Goal: Task Accomplishment & Management: Use online tool/utility

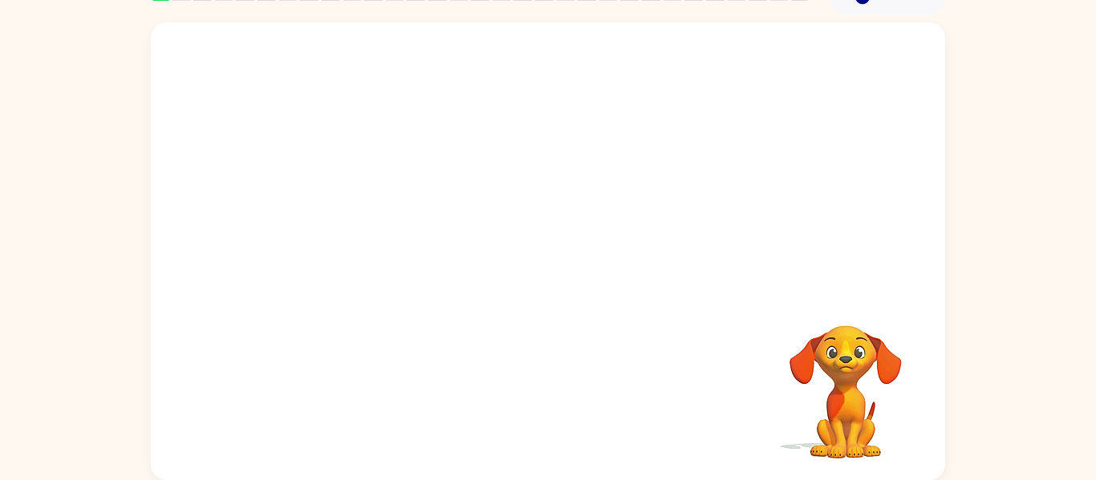
scroll to position [79, 0]
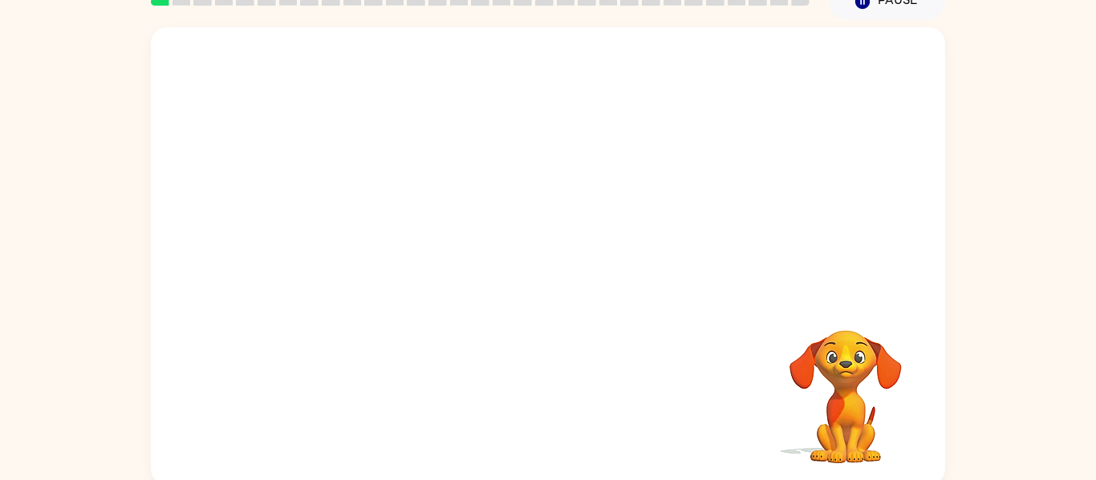
click at [510, 229] on video "Your browser must support playing .mp4 files to use Literably. Please try using…" at bounding box center [548, 161] width 794 height 269
click at [554, 277] on icon "button" at bounding box center [548, 264] width 28 height 28
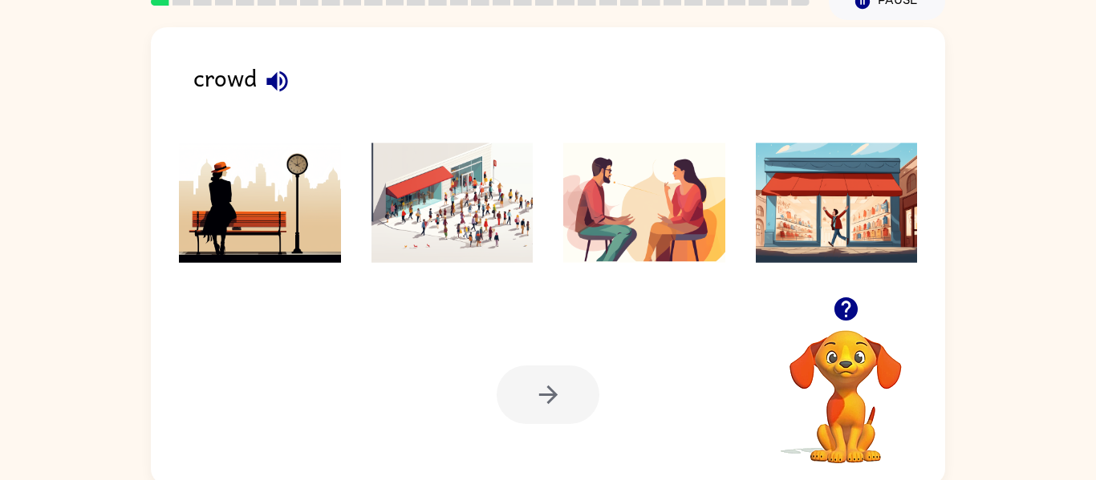
click at [448, 219] on img at bounding box center [452, 203] width 162 height 120
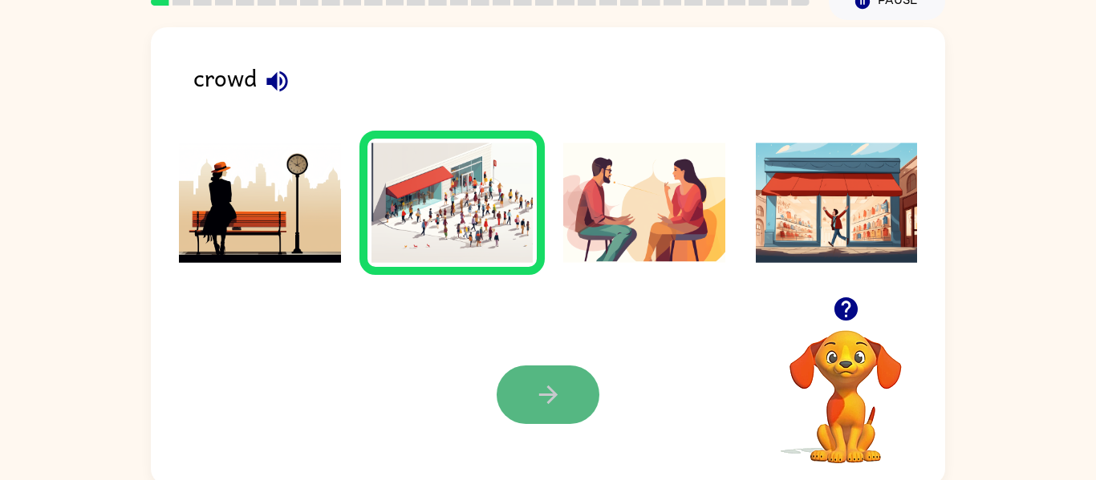
click at [556, 380] on button "button" at bounding box center [547, 395] width 103 height 59
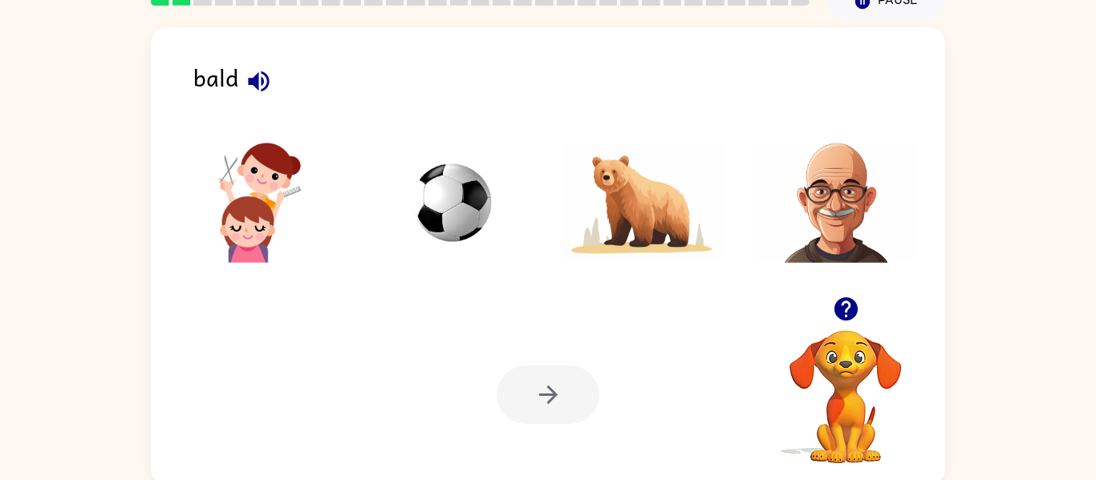
click at [247, 77] on icon "button" at bounding box center [259, 81] width 28 height 28
click at [850, 198] on img at bounding box center [837, 203] width 162 height 120
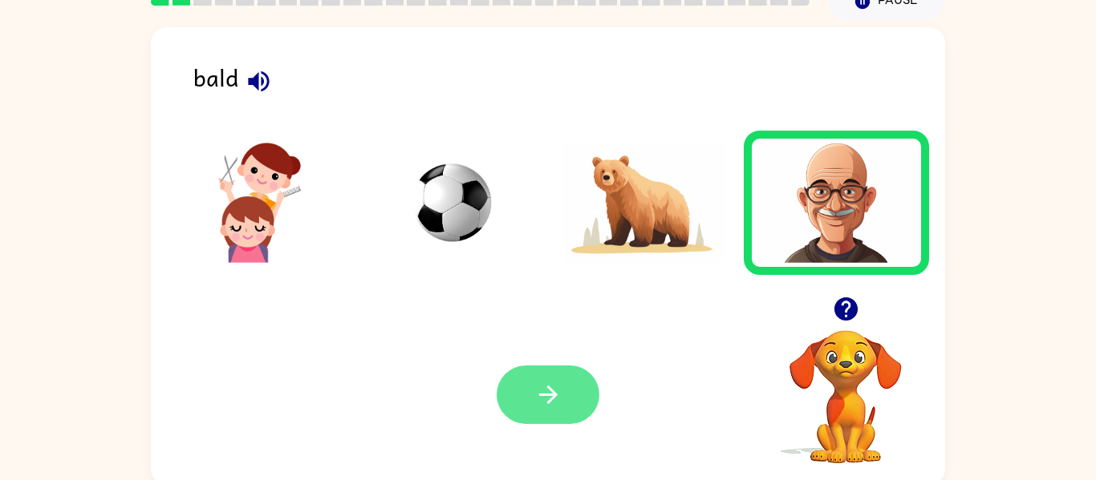
click at [534, 385] on icon "button" at bounding box center [548, 395] width 28 height 28
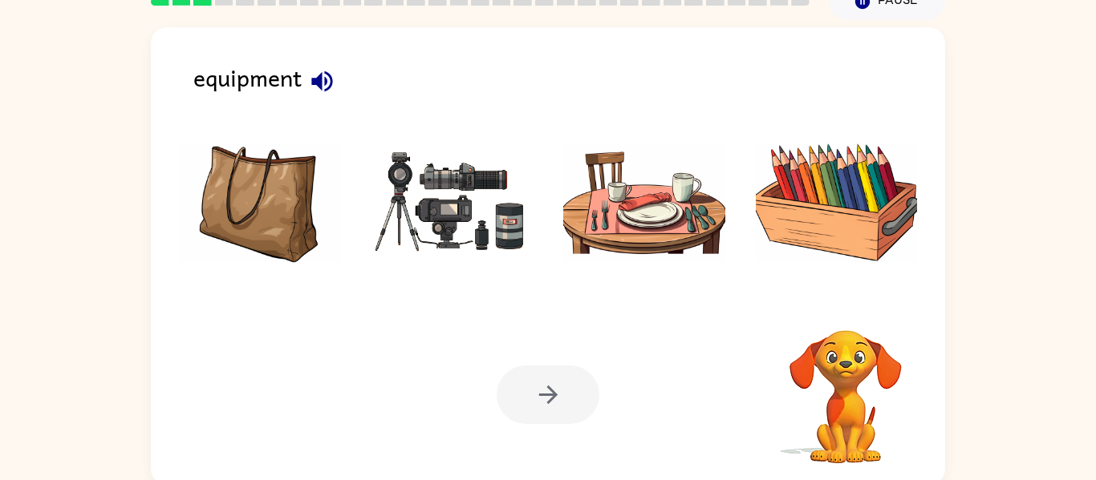
click at [322, 87] on icon "button" at bounding box center [322, 81] width 28 height 28
click at [499, 258] on img at bounding box center [452, 203] width 162 height 120
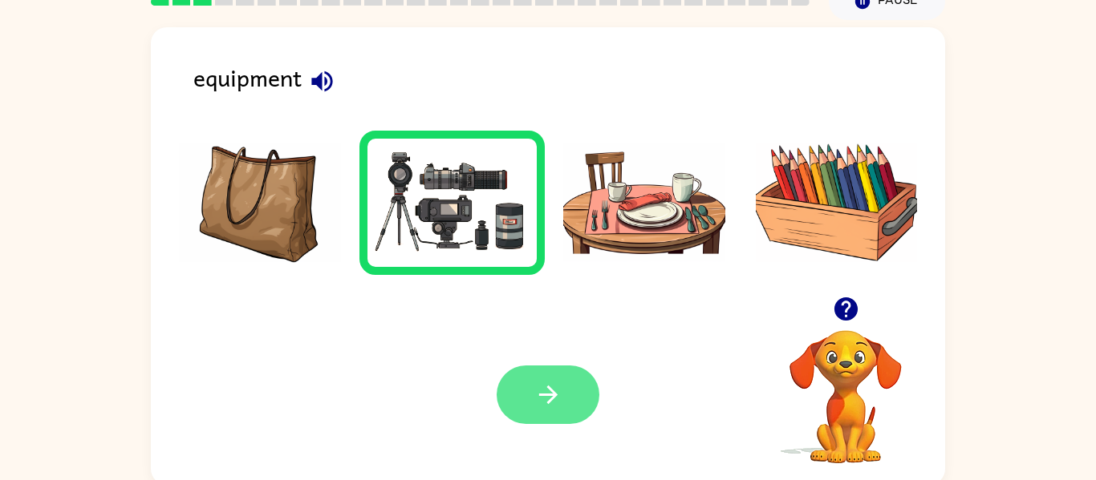
click at [550, 393] on icon "button" at bounding box center [548, 395] width 28 height 28
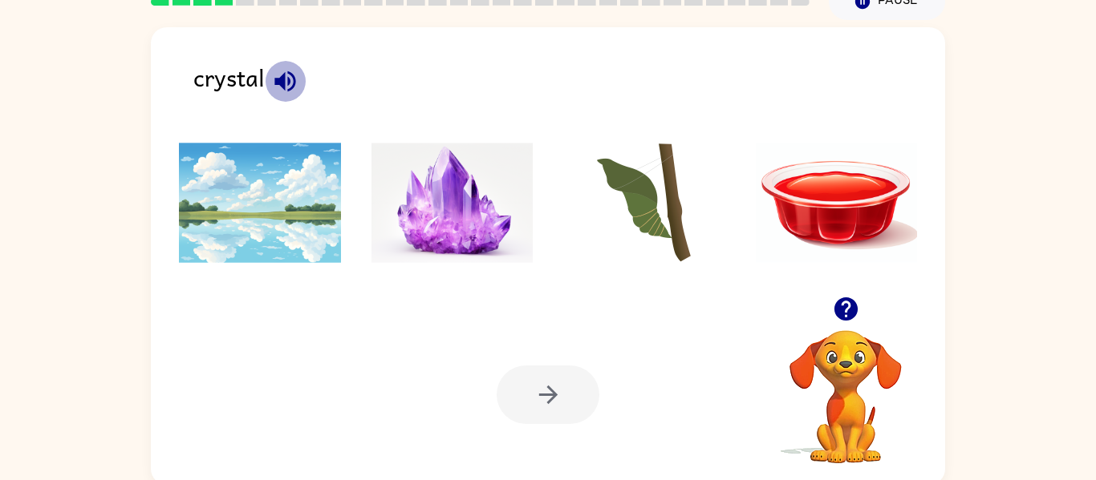
click at [286, 79] on icon "button" at bounding box center [285, 81] width 28 height 28
click at [415, 195] on img at bounding box center [452, 203] width 162 height 120
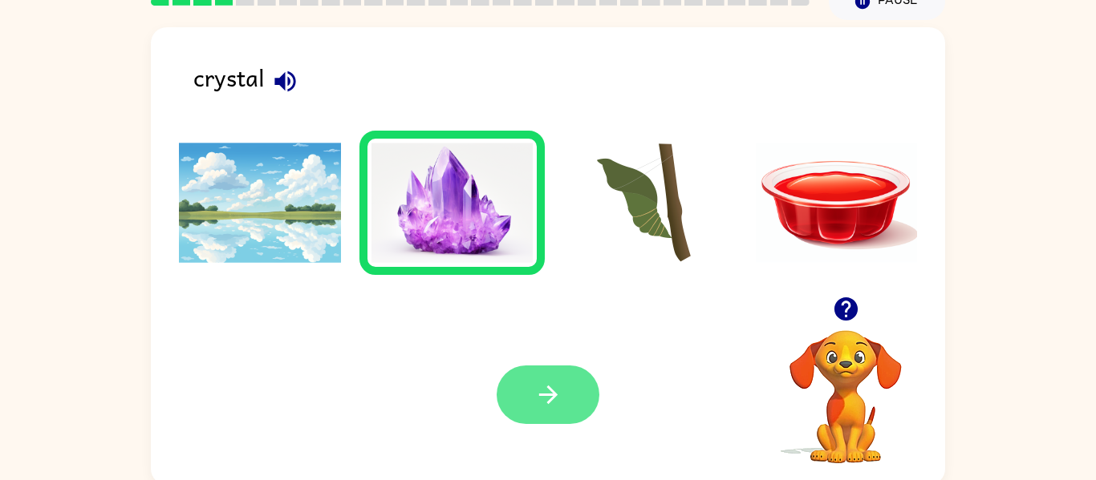
click at [543, 389] on icon "button" at bounding box center [548, 395] width 28 height 28
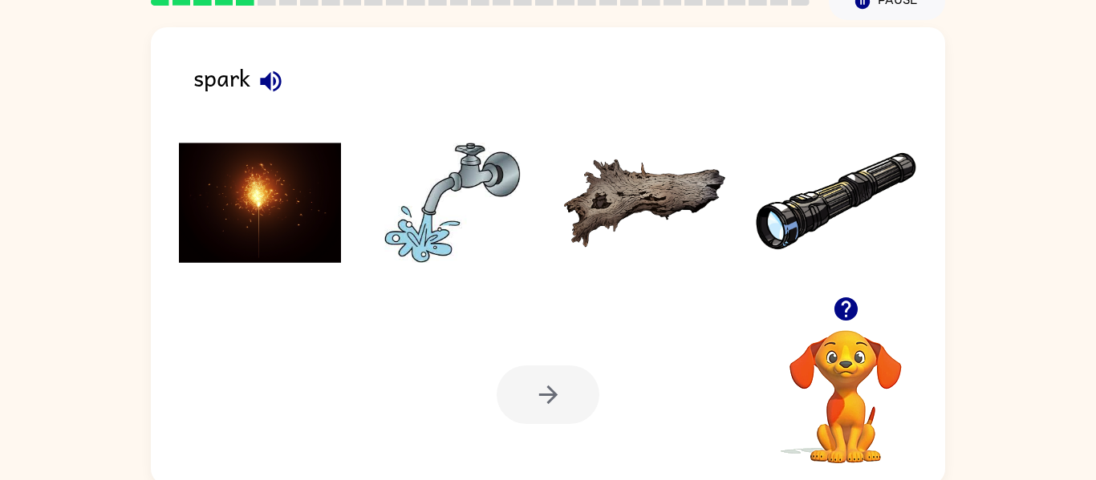
click at [269, 79] on icon "button" at bounding box center [270, 81] width 21 height 21
click at [237, 183] on img at bounding box center [260, 203] width 162 height 120
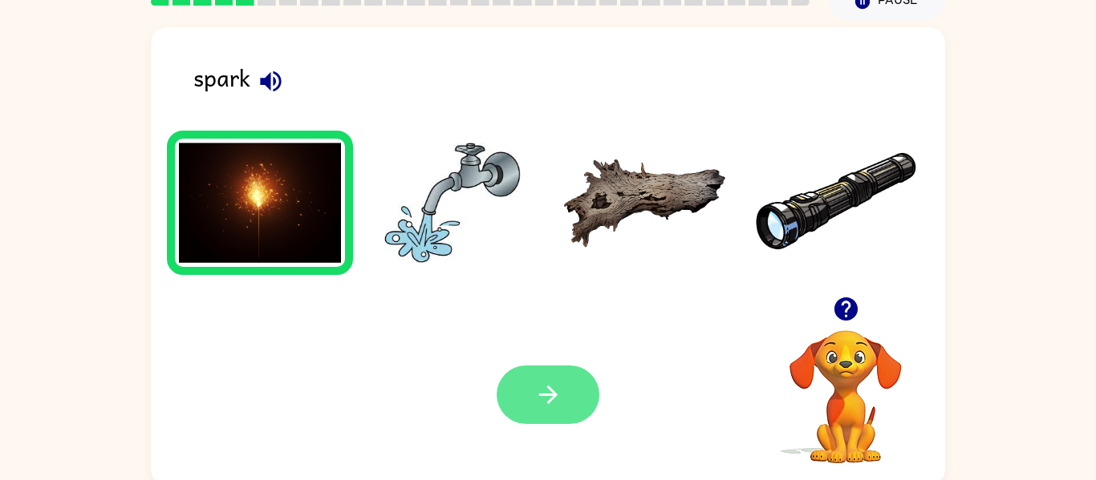
click at [548, 369] on button "button" at bounding box center [547, 395] width 103 height 59
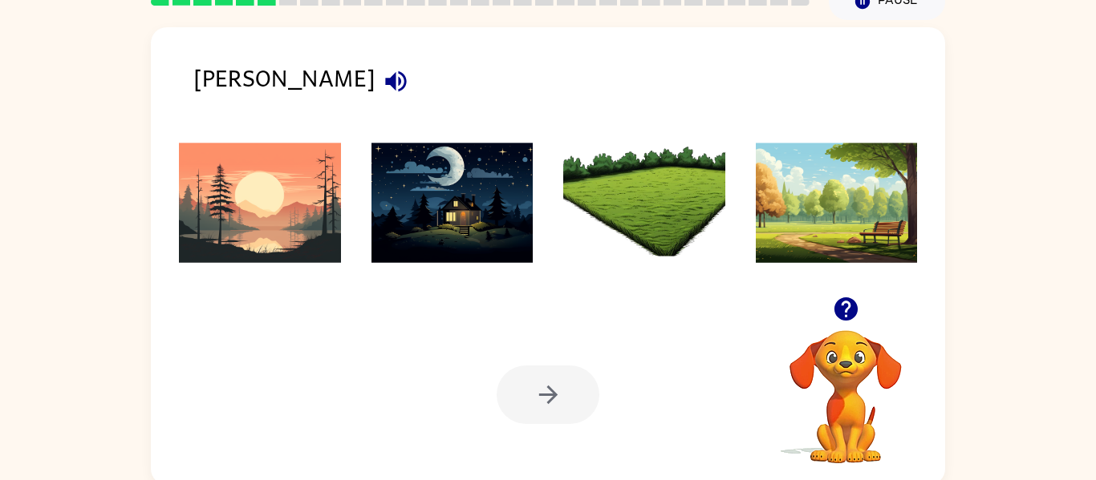
click at [382, 74] on icon "button" at bounding box center [396, 81] width 28 height 28
click at [278, 259] on img at bounding box center [260, 203] width 162 height 120
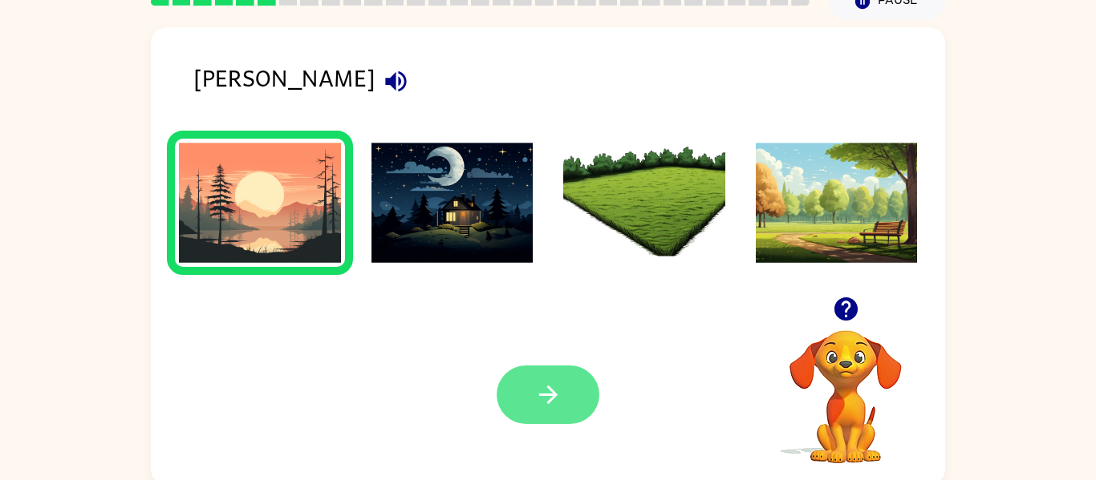
click at [534, 394] on icon "button" at bounding box center [548, 395] width 28 height 28
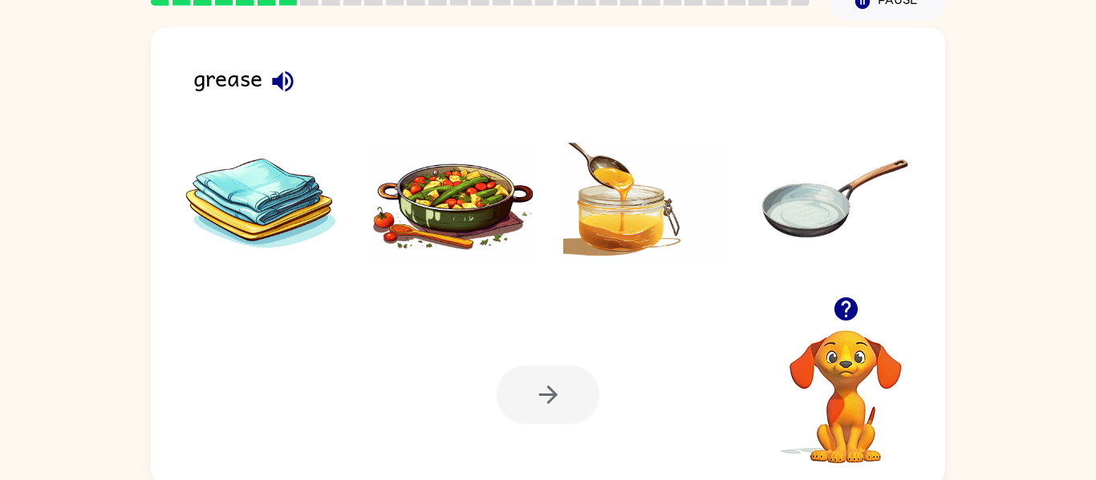
click at [290, 86] on icon "button" at bounding box center [282, 81] width 21 height 21
click at [633, 197] on img at bounding box center [644, 203] width 162 height 120
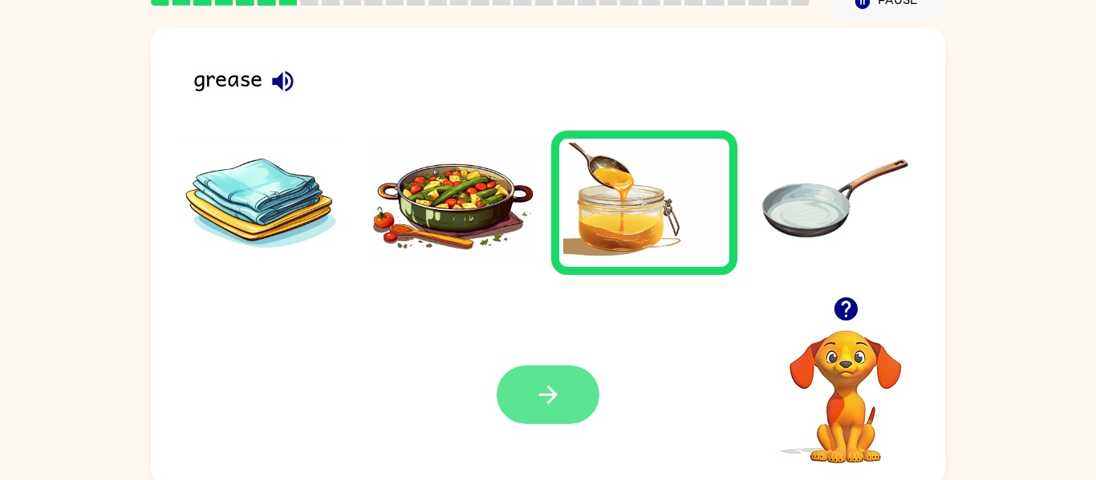
click at [571, 368] on button "button" at bounding box center [547, 395] width 103 height 59
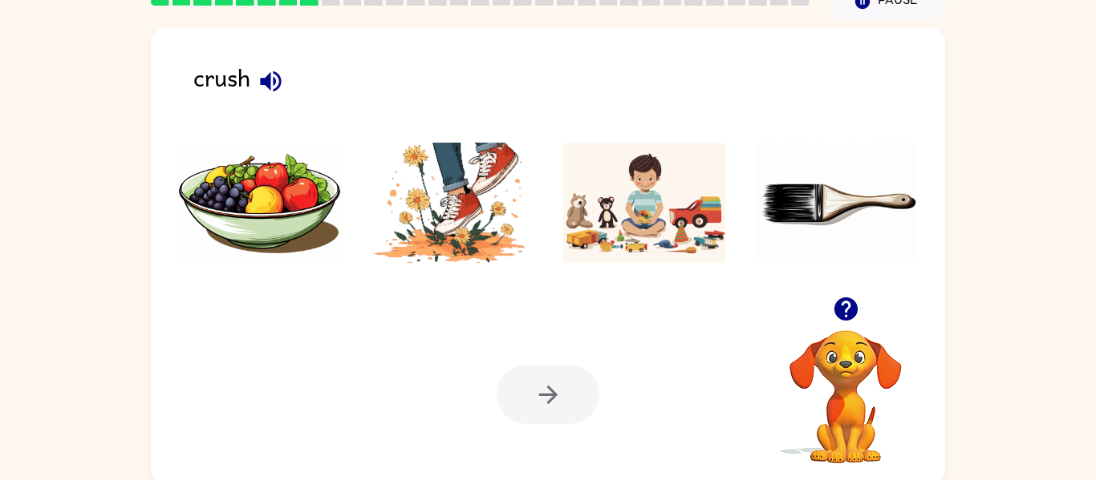
click at [421, 226] on img at bounding box center [452, 203] width 162 height 120
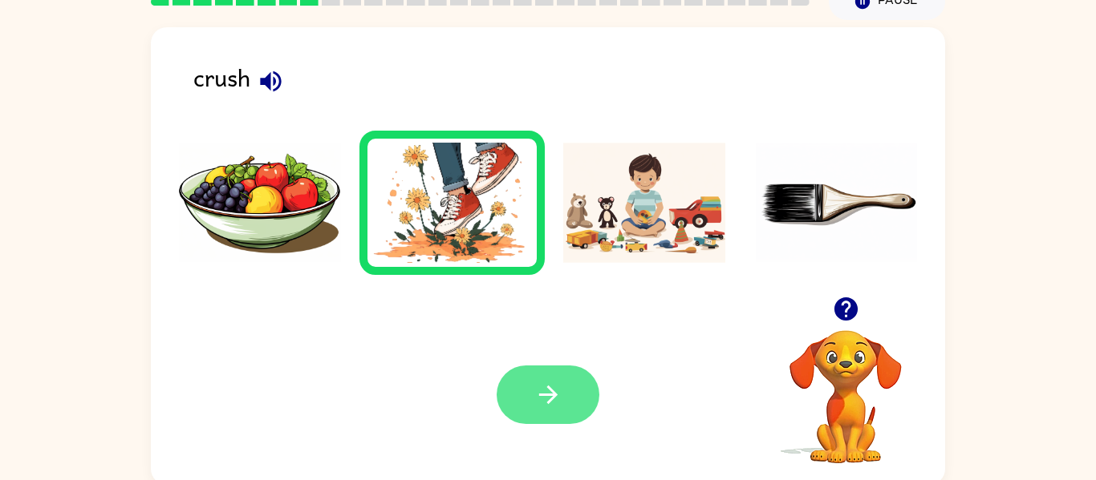
click at [532, 396] on button "button" at bounding box center [547, 395] width 103 height 59
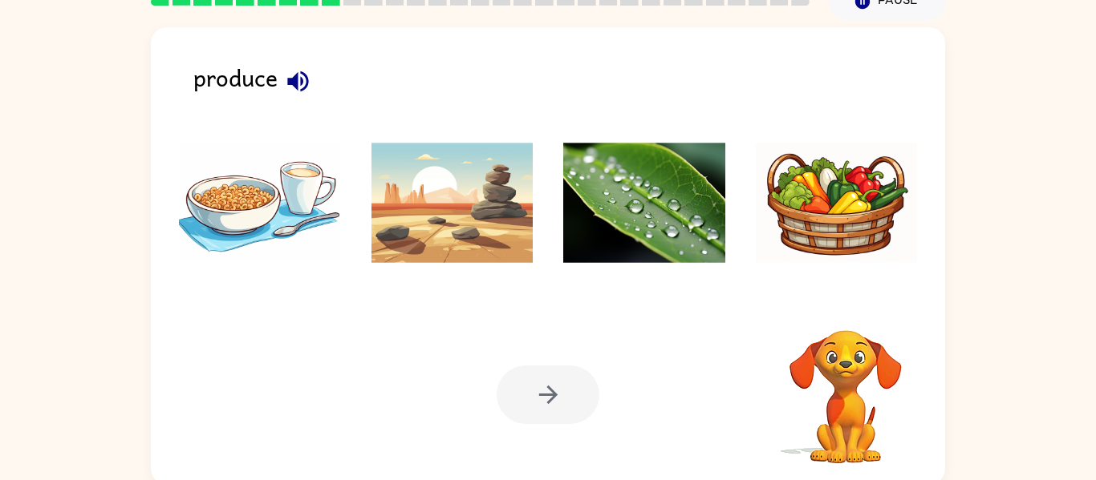
click at [298, 71] on icon "button" at bounding box center [298, 81] width 28 height 28
click at [822, 232] on img at bounding box center [837, 203] width 162 height 120
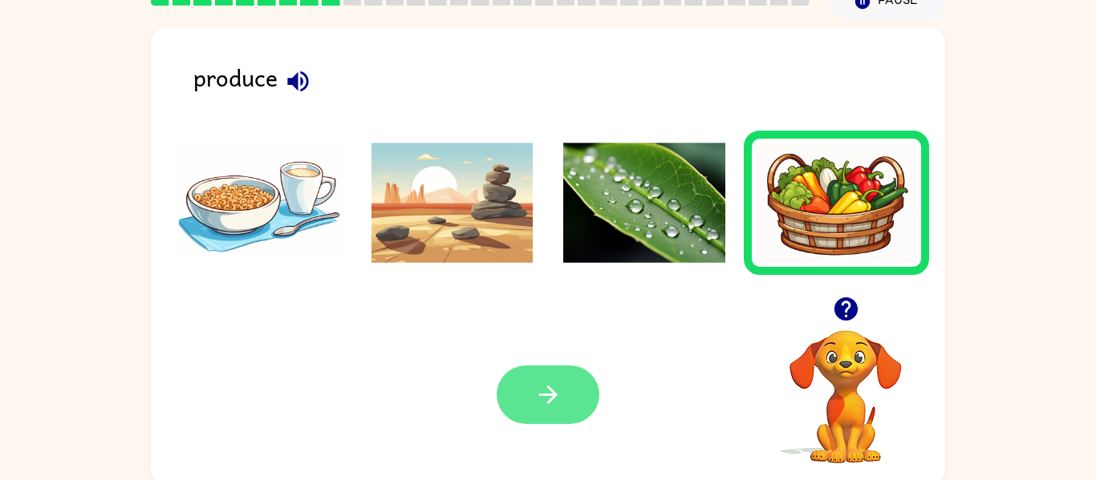
click at [589, 391] on button "button" at bounding box center [547, 395] width 103 height 59
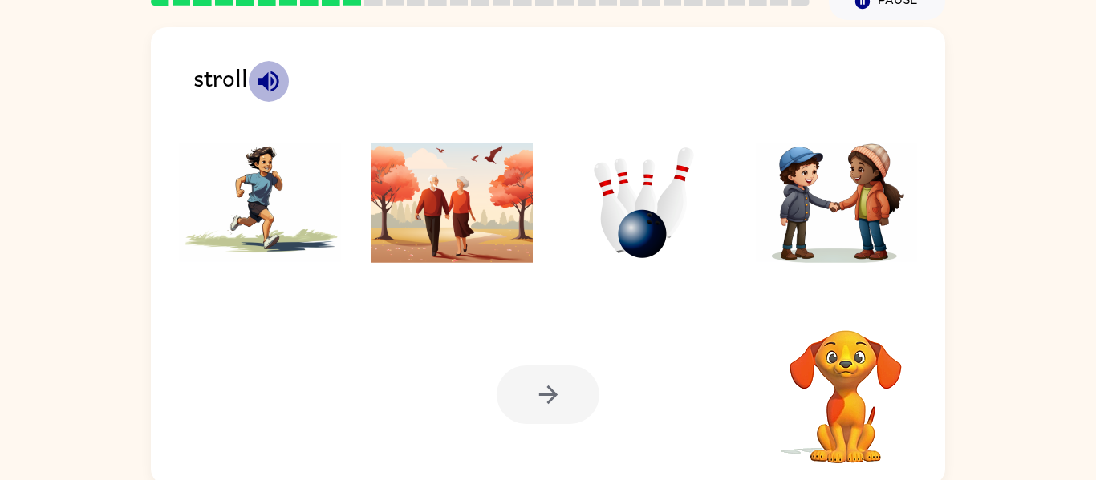
click at [260, 78] on icon "button" at bounding box center [267, 81] width 21 height 21
click at [495, 254] on img at bounding box center [452, 203] width 162 height 120
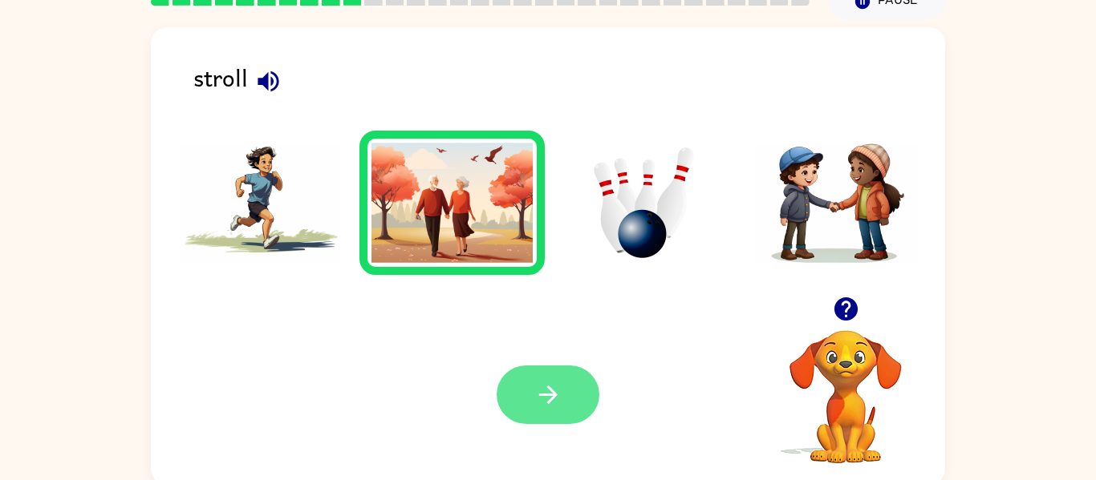
click at [530, 375] on button "button" at bounding box center [547, 395] width 103 height 59
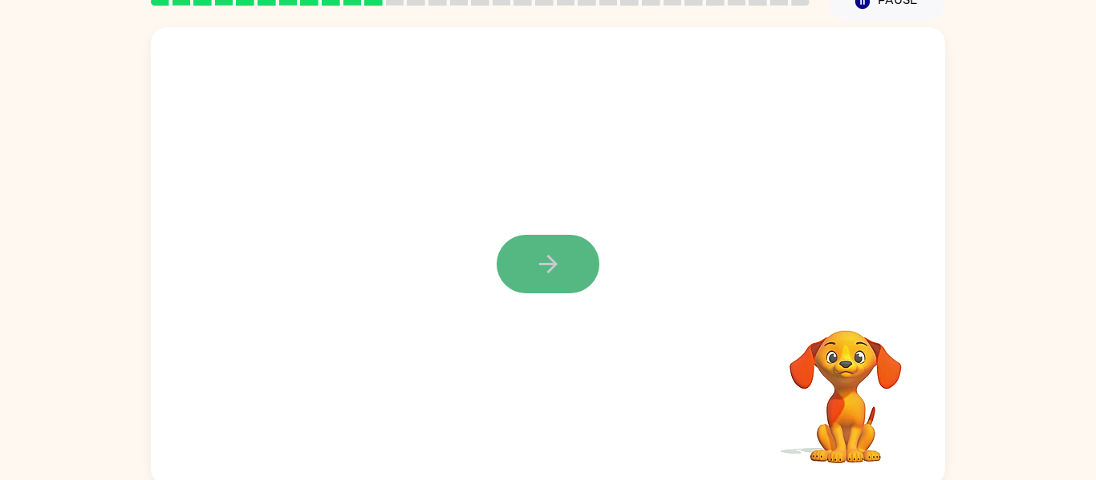
click at [582, 253] on button "button" at bounding box center [547, 264] width 103 height 59
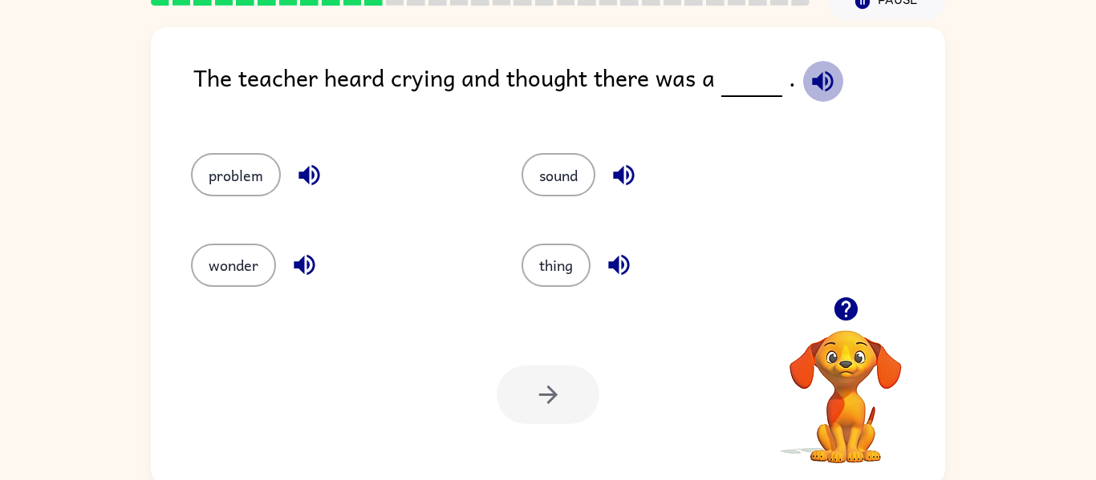
click at [808, 86] on icon "button" at bounding box center [822, 81] width 28 height 28
click at [273, 183] on button "problem" at bounding box center [236, 174] width 90 height 43
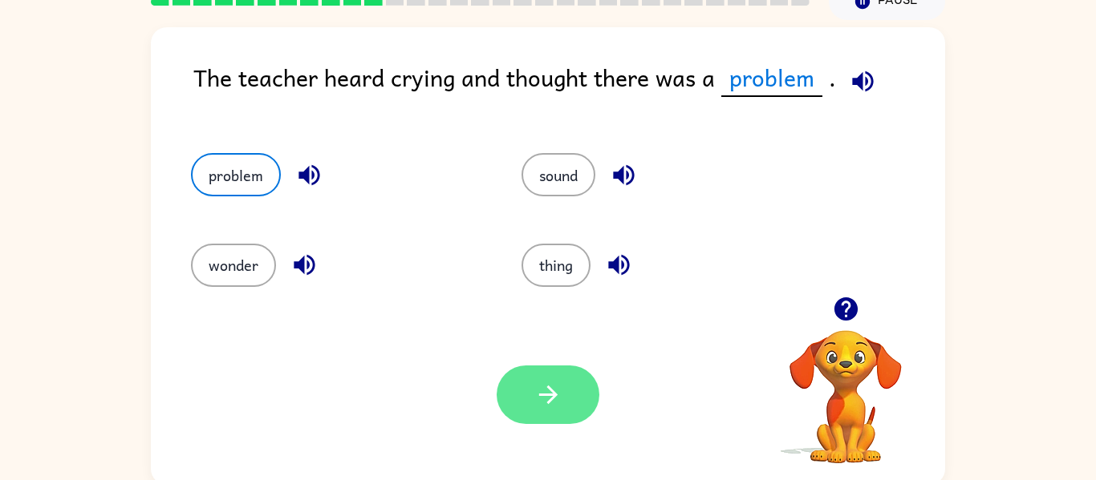
click at [567, 391] on button "button" at bounding box center [547, 395] width 103 height 59
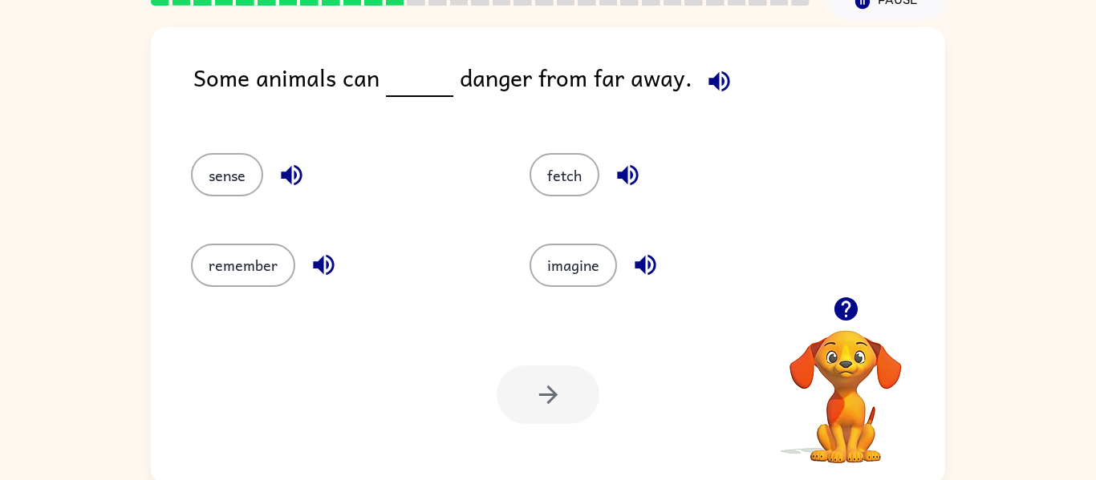
click at [710, 81] on icon "button" at bounding box center [718, 81] width 21 height 21
click at [217, 189] on button "sense" at bounding box center [227, 174] width 72 height 43
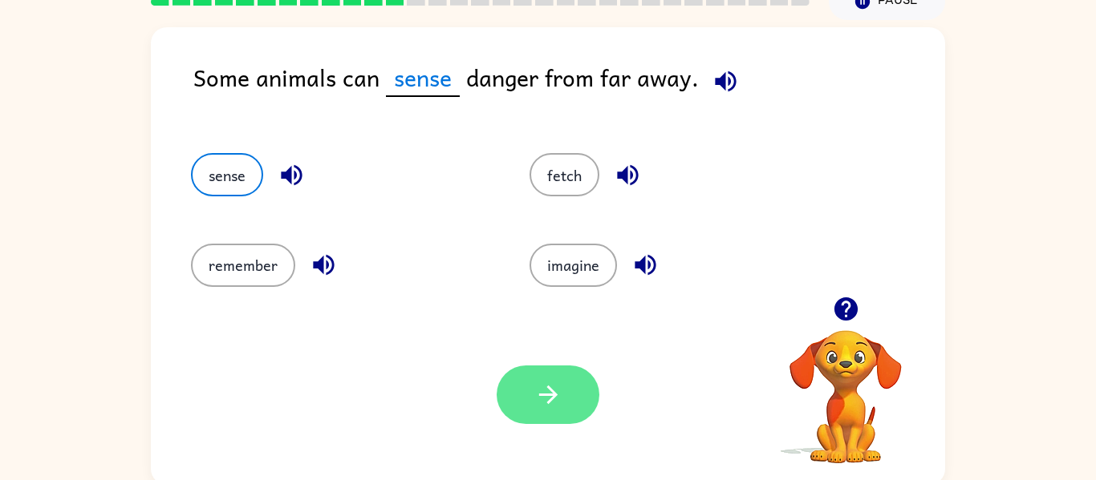
click at [574, 387] on button "button" at bounding box center [547, 395] width 103 height 59
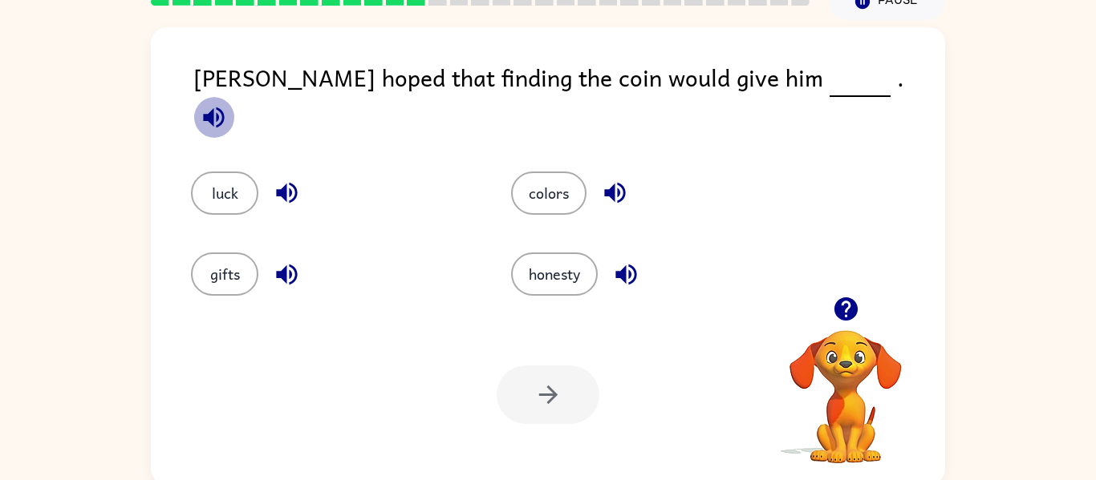
click at [224, 107] on icon "button" at bounding box center [213, 117] width 21 height 21
click at [222, 188] on button "luck" at bounding box center [224, 193] width 67 height 43
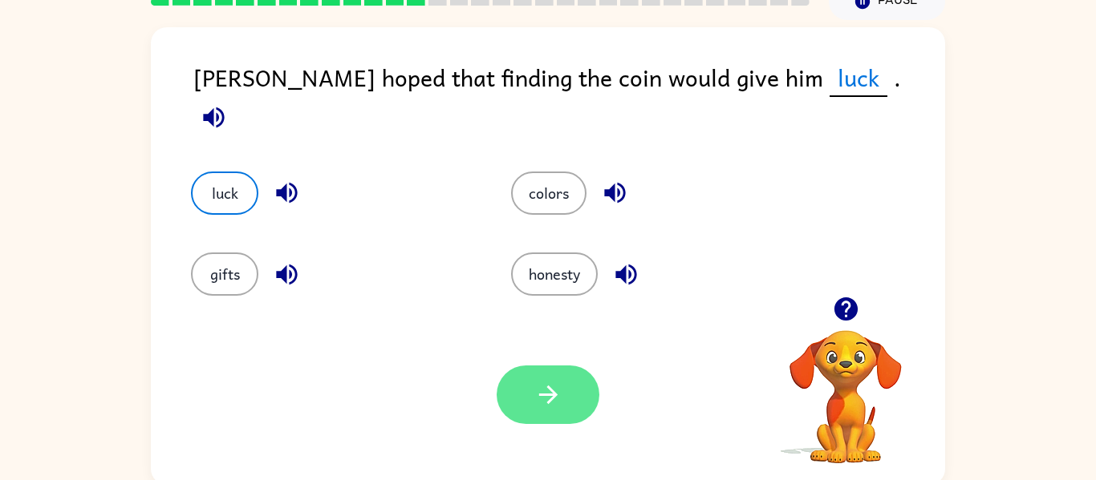
click at [553, 375] on button "button" at bounding box center [547, 395] width 103 height 59
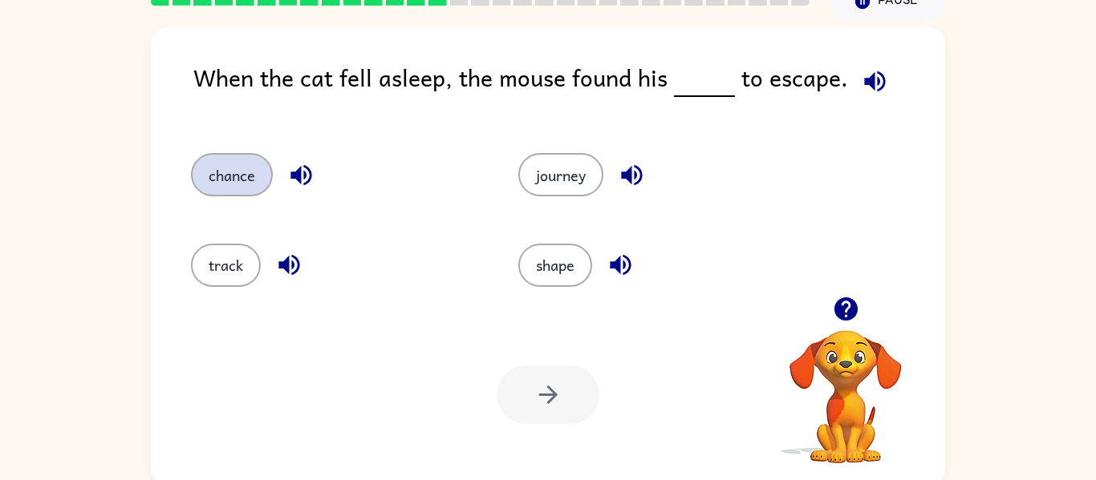
click at [235, 175] on button "chance" at bounding box center [232, 174] width 82 height 43
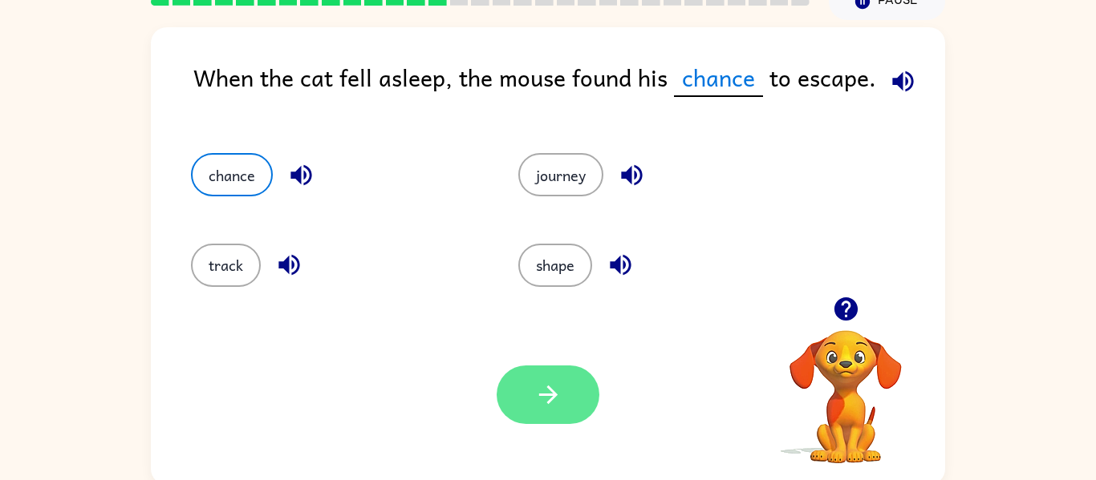
click at [560, 404] on icon "button" at bounding box center [548, 395] width 28 height 28
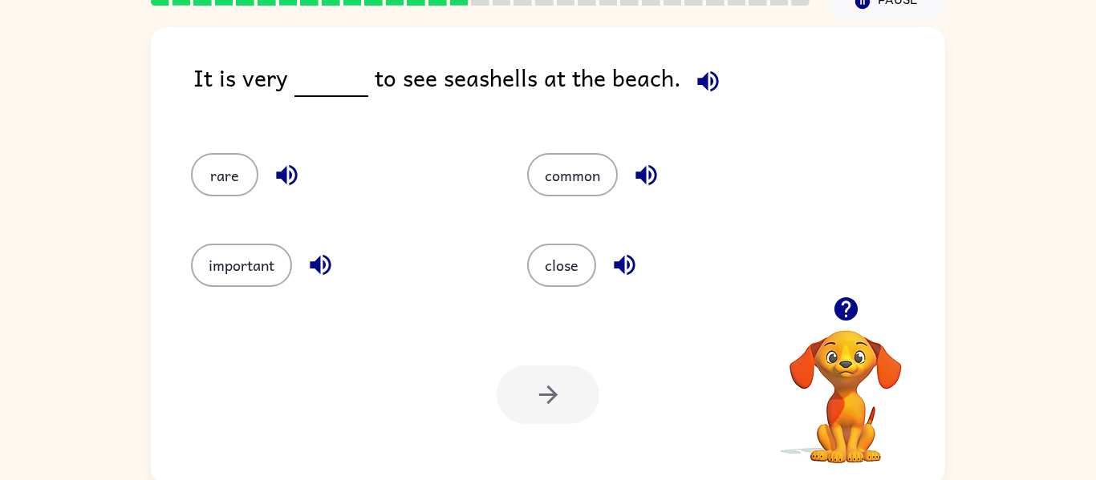
click at [707, 93] on icon "button" at bounding box center [708, 81] width 28 height 28
click at [591, 186] on button "common" at bounding box center [572, 174] width 91 height 43
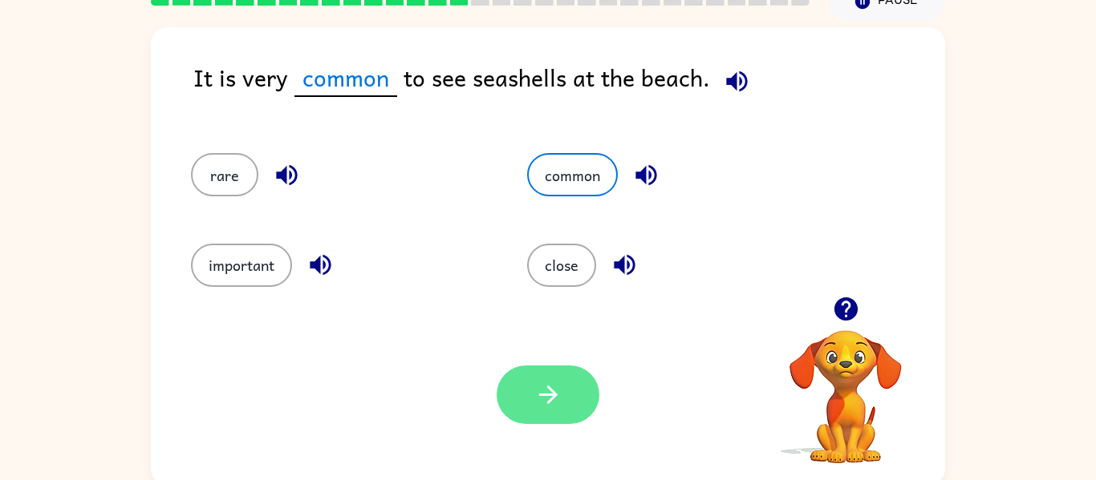
click at [542, 397] on icon "button" at bounding box center [548, 395] width 28 height 28
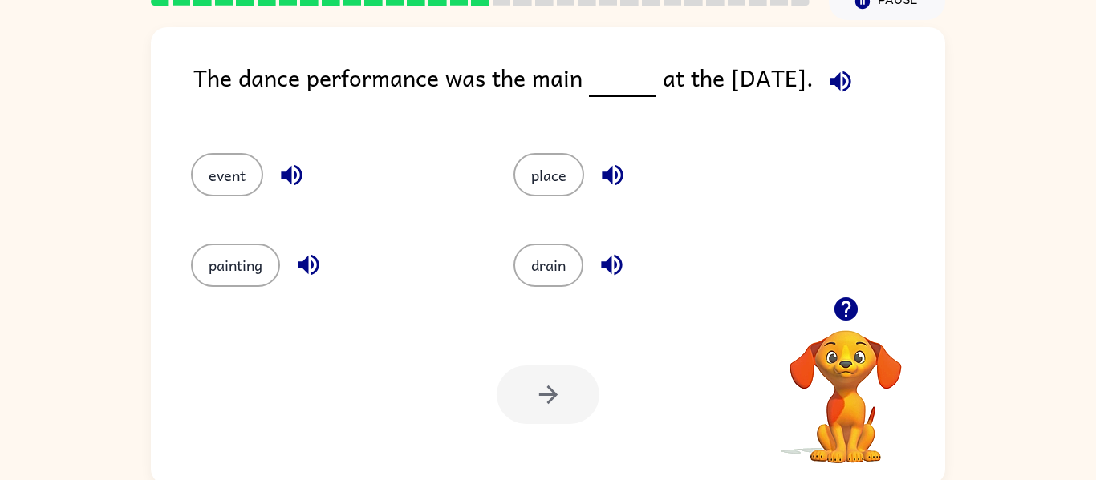
click at [841, 80] on icon "button" at bounding box center [839, 81] width 21 height 21
click at [225, 174] on button "event" at bounding box center [227, 174] width 72 height 43
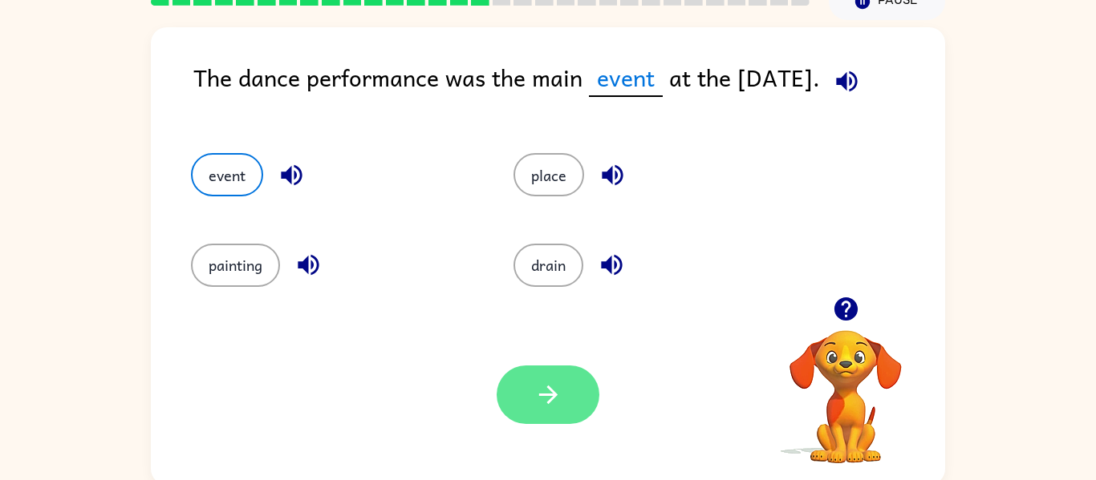
click at [532, 391] on button "button" at bounding box center [547, 395] width 103 height 59
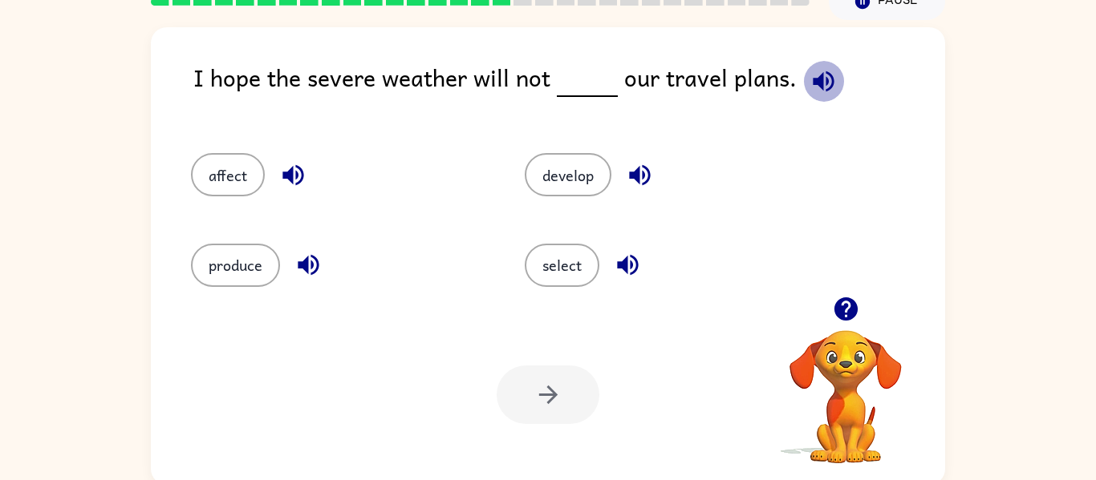
click at [815, 79] on icon "button" at bounding box center [822, 81] width 21 height 21
click at [224, 181] on button "affect" at bounding box center [228, 174] width 74 height 43
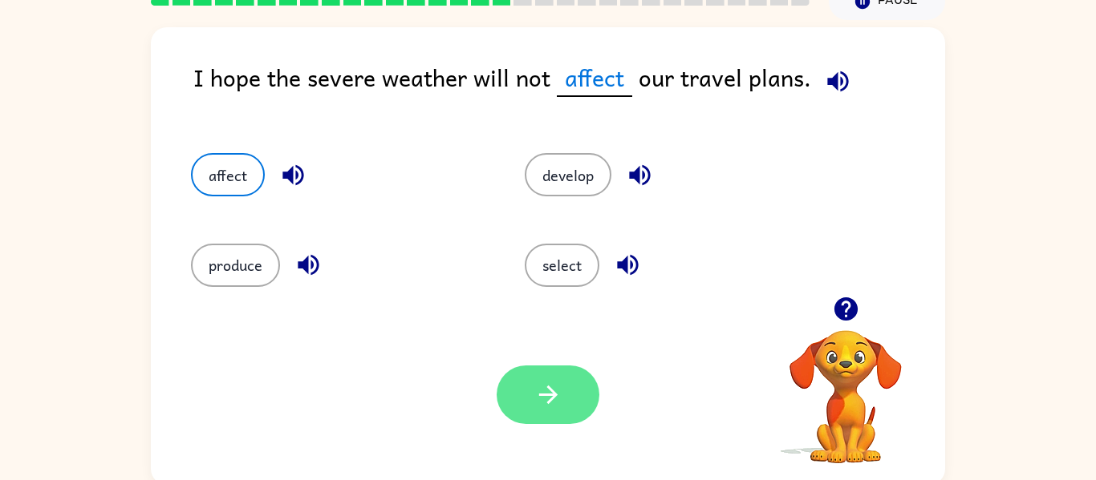
click at [541, 373] on button "button" at bounding box center [547, 395] width 103 height 59
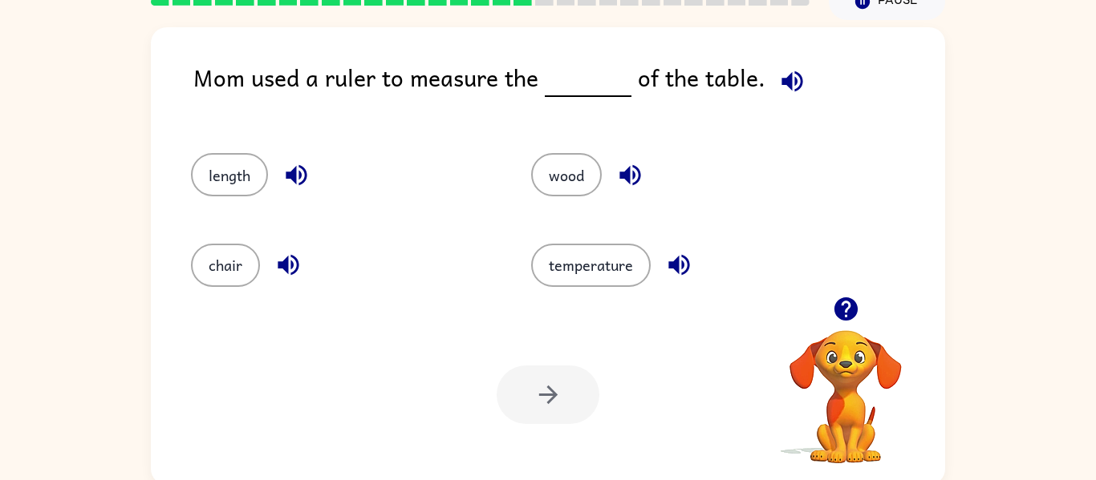
click at [789, 88] on icon "button" at bounding box center [791, 81] width 21 height 21
click at [225, 180] on button "length" at bounding box center [229, 174] width 77 height 43
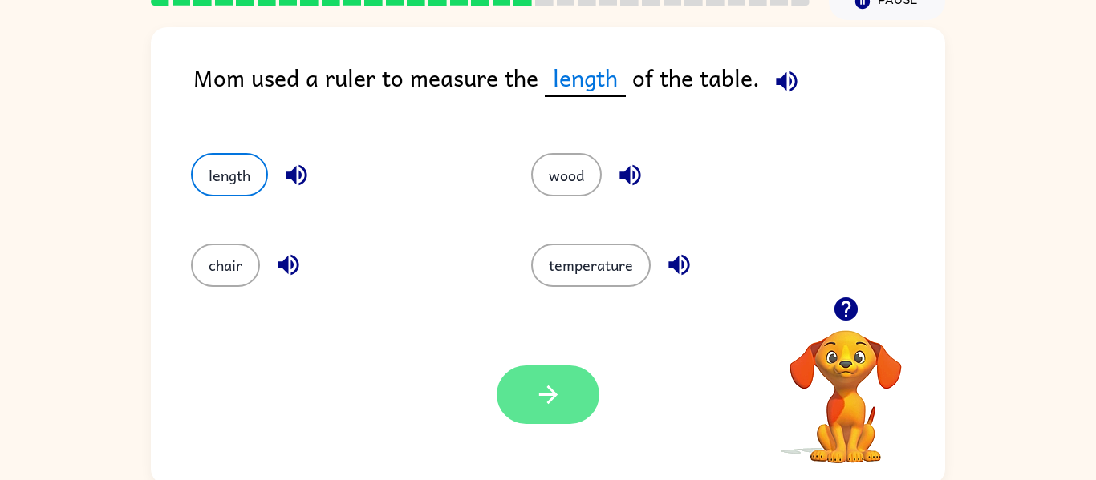
click at [553, 375] on button "button" at bounding box center [547, 395] width 103 height 59
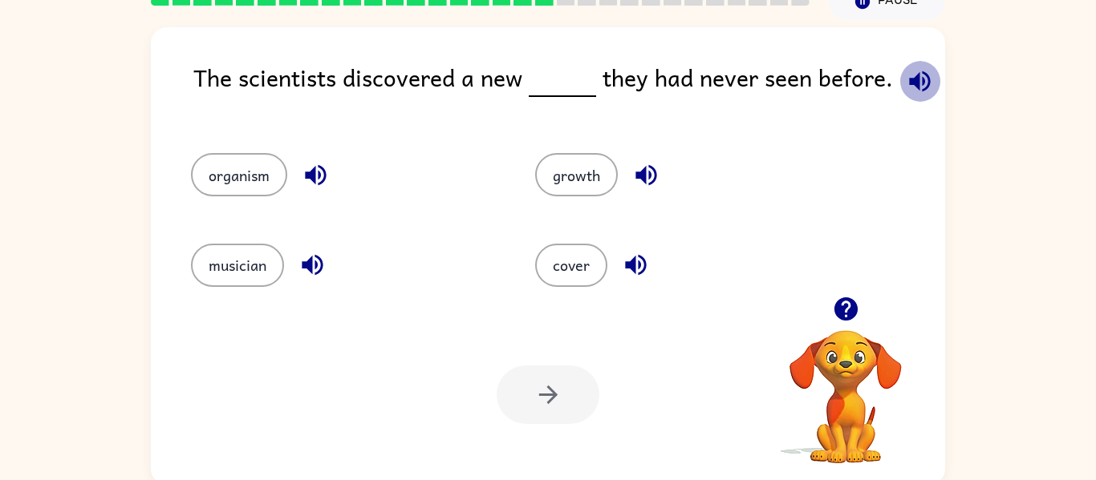
click at [910, 82] on icon "button" at bounding box center [919, 81] width 21 height 21
click at [313, 180] on icon "button" at bounding box center [315, 175] width 21 height 21
click at [314, 256] on icon "button" at bounding box center [312, 265] width 28 height 28
click at [635, 174] on icon "button" at bounding box center [646, 175] width 28 height 28
click at [642, 248] on button "button" at bounding box center [635, 265] width 41 height 41
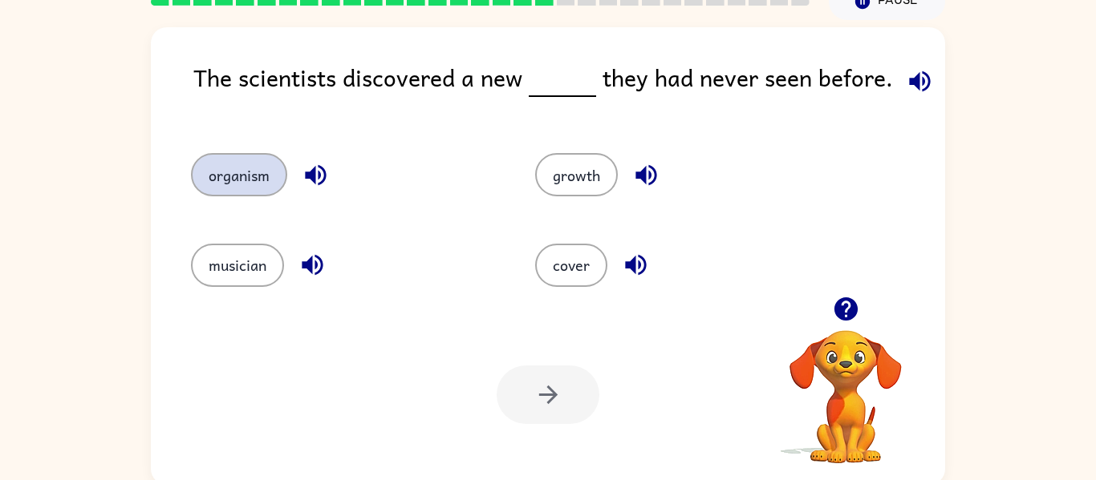
click at [253, 176] on button "organism" at bounding box center [239, 174] width 96 height 43
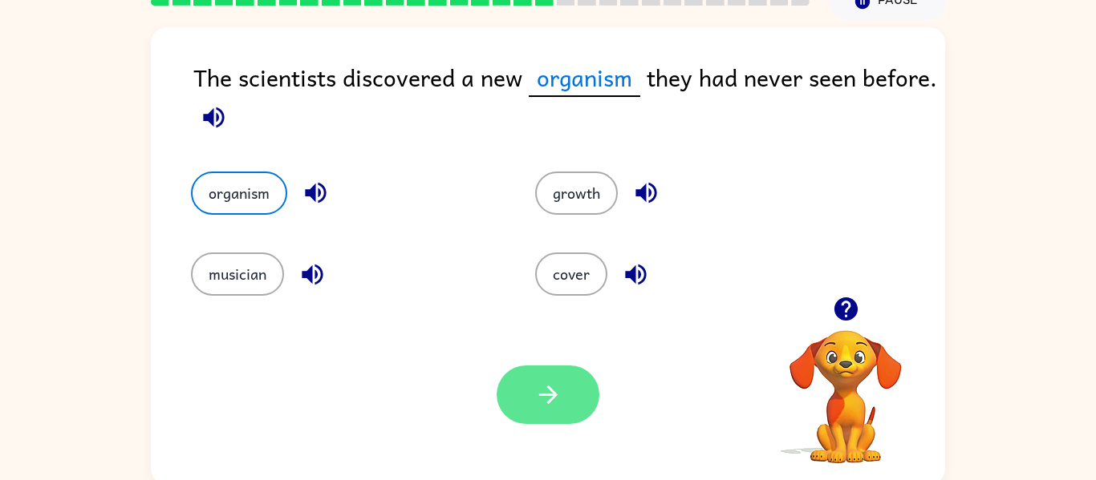
click at [534, 382] on icon "button" at bounding box center [548, 395] width 28 height 28
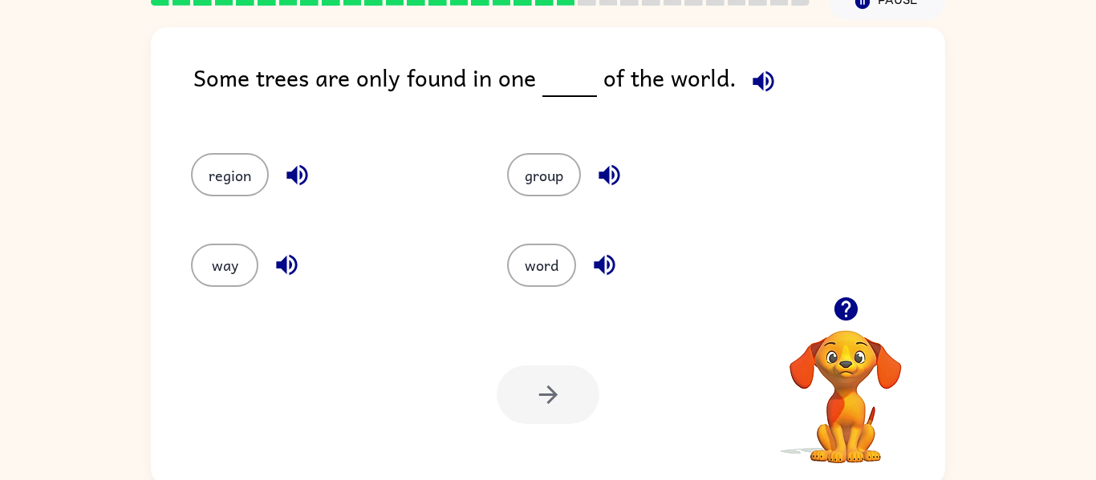
click at [751, 87] on icon "button" at bounding box center [763, 81] width 28 height 28
click at [599, 265] on icon "button" at bounding box center [603, 265] width 21 height 21
click at [561, 203] on div "group" at bounding box center [634, 168] width 316 height 90
click at [559, 196] on div "group" at bounding box center [634, 168] width 316 height 90
click at [557, 186] on button "group" at bounding box center [544, 174] width 74 height 43
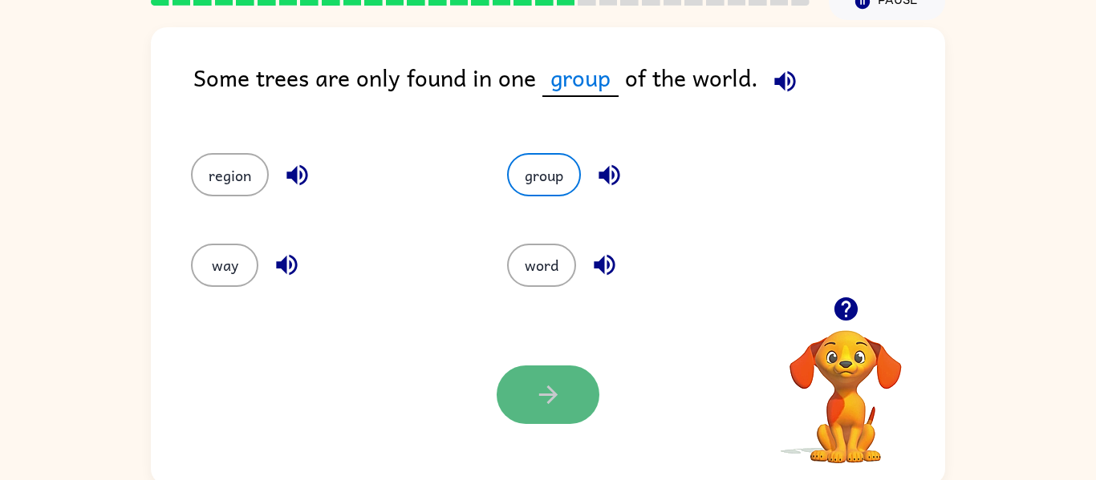
click at [508, 399] on button "button" at bounding box center [547, 395] width 103 height 59
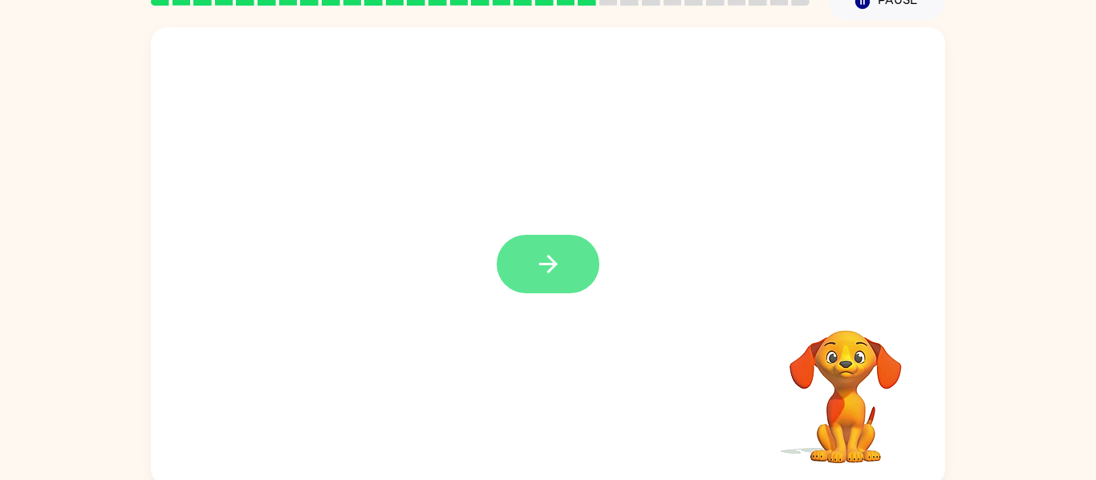
click at [583, 277] on button "button" at bounding box center [547, 264] width 103 height 59
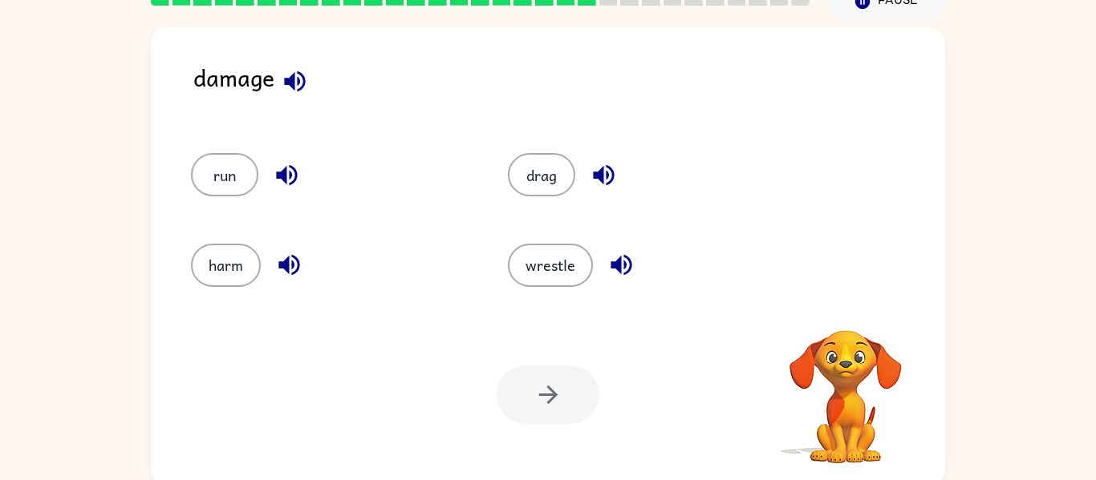
click at [296, 91] on icon "button" at bounding box center [295, 81] width 28 height 28
click at [201, 245] on div "harm" at bounding box center [331, 265] width 280 height 43
click at [219, 262] on button "harm" at bounding box center [226, 265] width 70 height 43
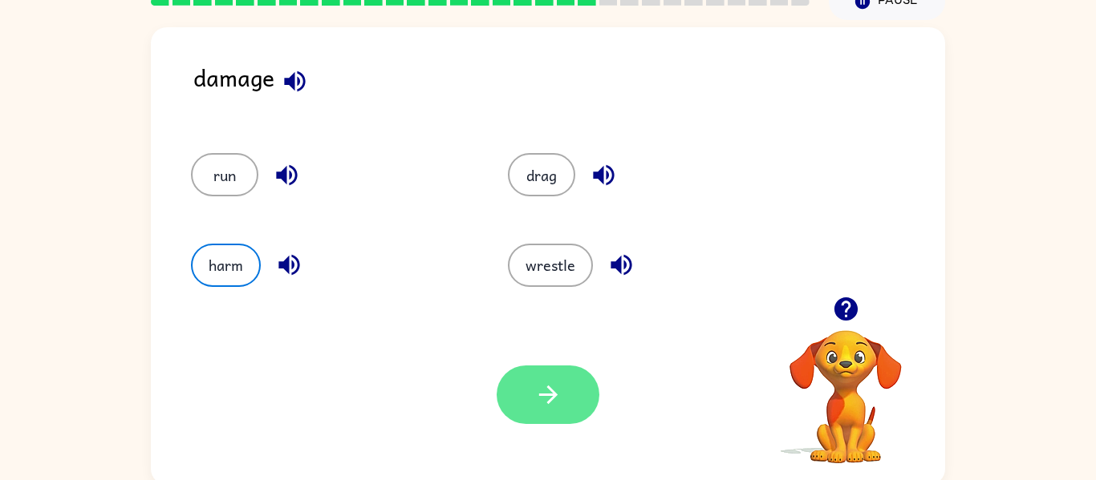
click at [569, 419] on button "button" at bounding box center [547, 395] width 103 height 59
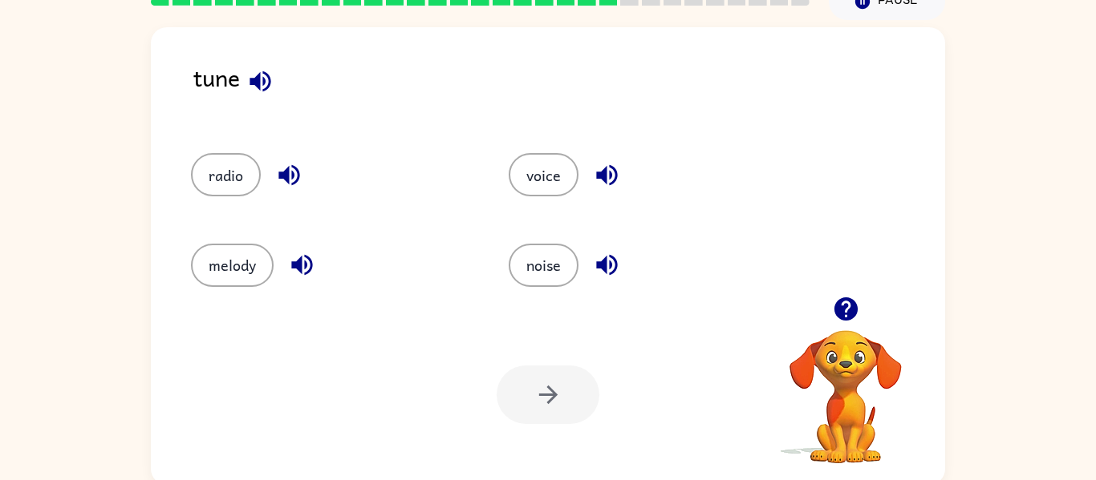
click at [251, 87] on icon "button" at bounding box center [260, 81] width 28 height 28
click at [304, 259] on icon "button" at bounding box center [302, 265] width 28 height 28
click at [229, 269] on button "melody" at bounding box center [232, 265] width 83 height 43
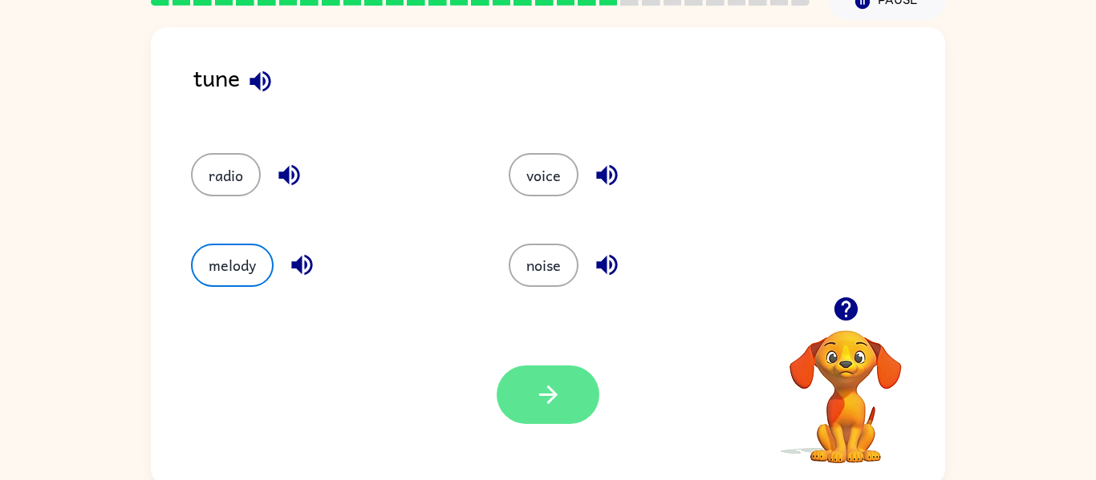
click at [568, 396] on button "button" at bounding box center [547, 395] width 103 height 59
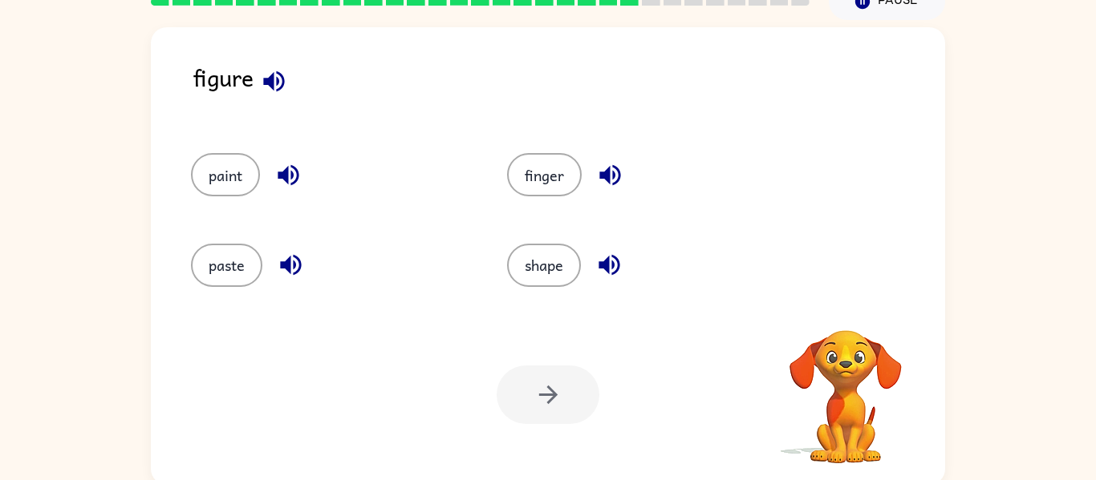
click at [269, 73] on icon "button" at bounding box center [274, 81] width 28 height 28
click at [603, 174] on icon "button" at bounding box center [609, 175] width 21 height 21
click at [612, 246] on button "button" at bounding box center [609, 265] width 41 height 41
click at [282, 178] on icon "button" at bounding box center [287, 175] width 21 height 21
click at [283, 253] on icon "button" at bounding box center [291, 265] width 28 height 28
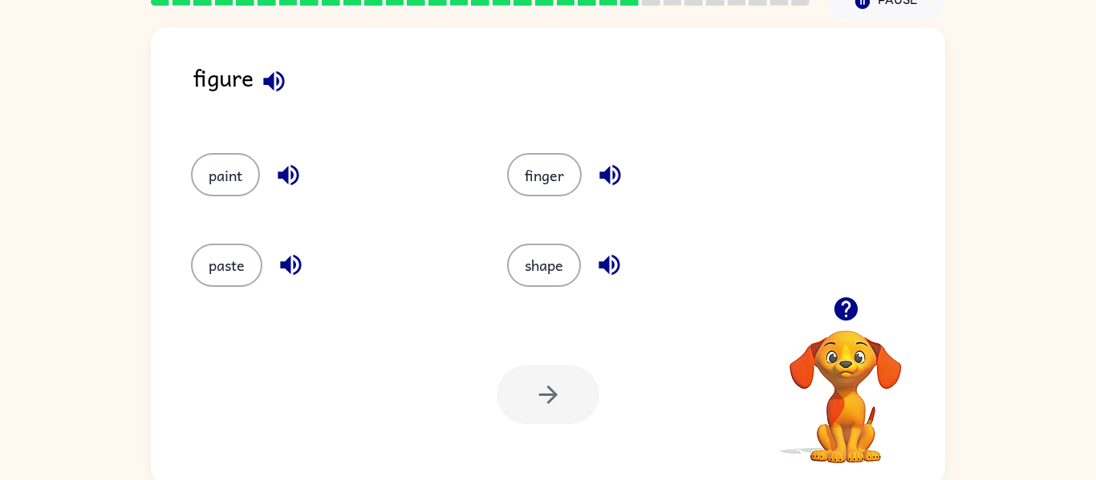
click at [277, 79] on icon "button" at bounding box center [273, 81] width 21 height 21
click at [242, 180] on button "paint" at bounding box center [225, 174] width 69 height 43
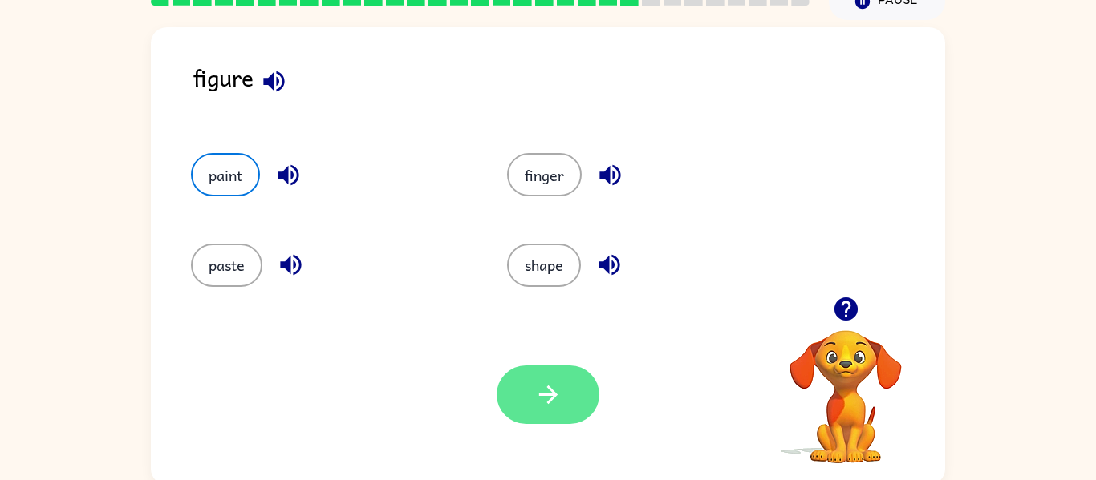
click at [532, 413] on button "button" at bounding box center [547, 395] width 103 height 59
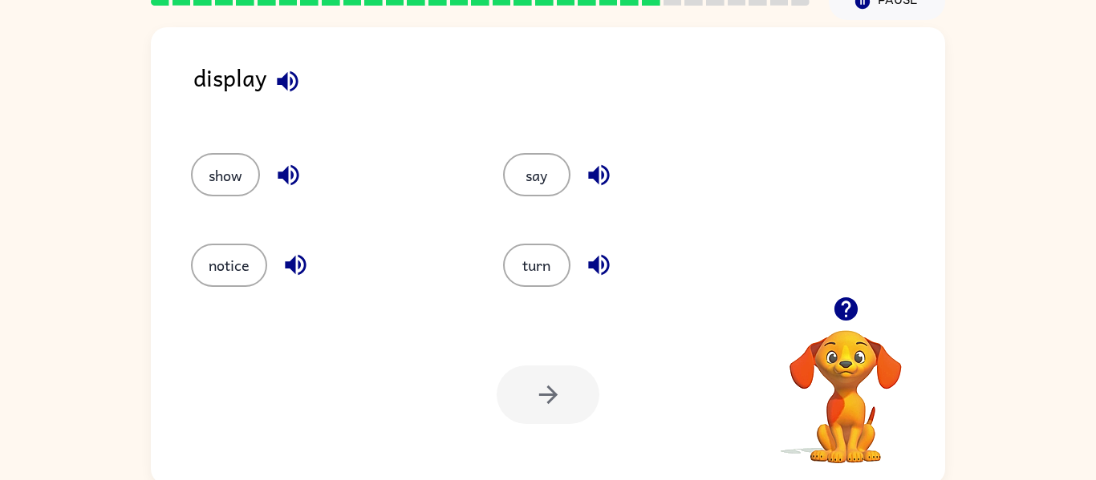
click at [294, 80] on icon "button" at bounding box center [287, 81] width 28 height 28
click at [244, 188] on button "show" at bounding box center [225, 174] width 69 height 43
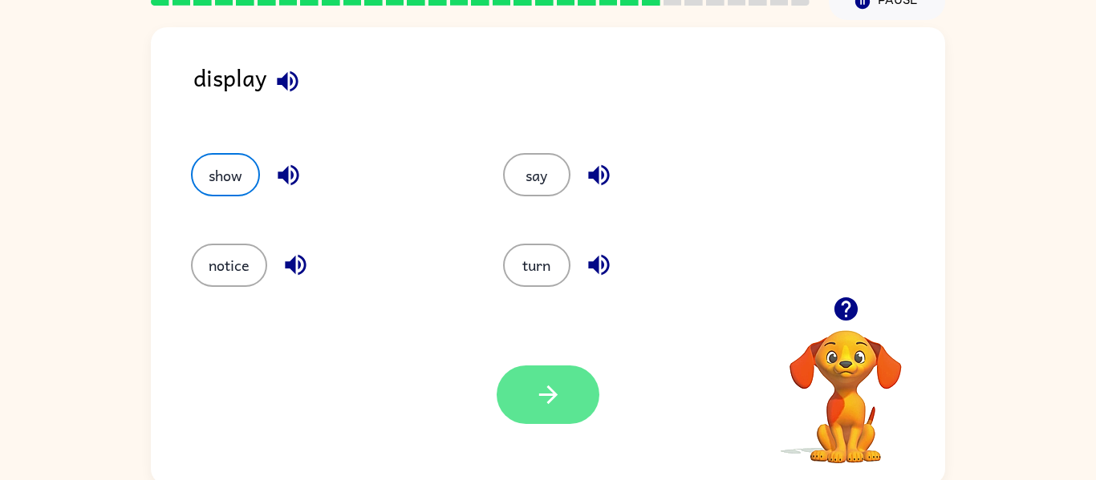
click at [576, 400] on button "button" at bounding box center [547, 395] width 103 height 59
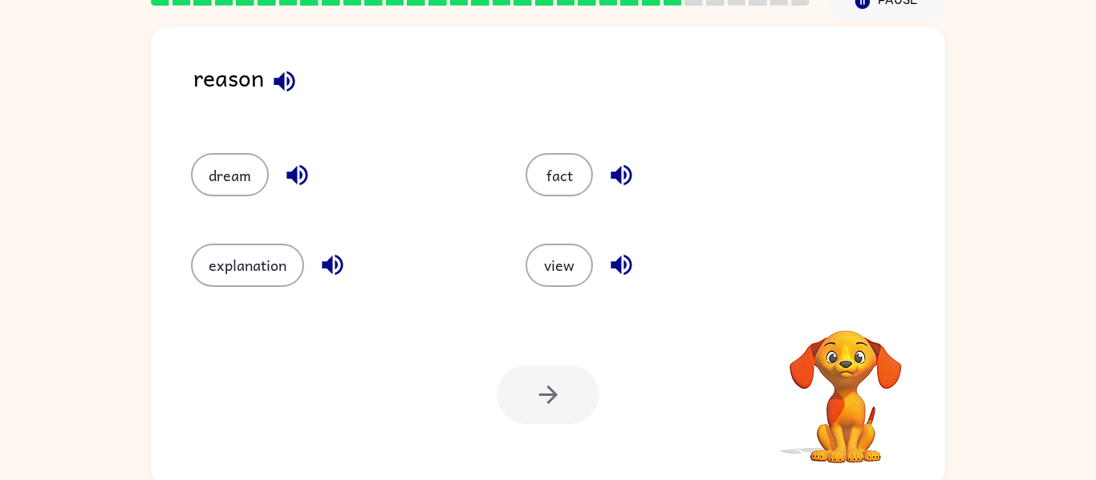
click at [289, 100] on button "button" at bounding box center [284, 81] width 41 height 41
click at [288, 100] on button "button" at bounding box center [284, 81] width 41 height 41
click at [269, 261] on button "explanation" at bounding box center [247, 265] width 113 height 43
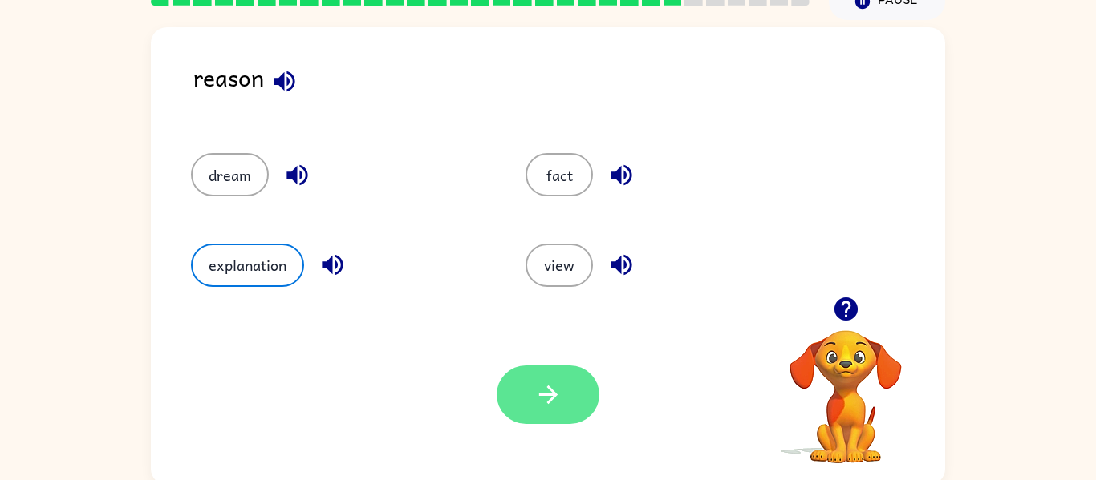
click at [514, 367] on button "button" at bounding box center [547, 395] width 103 height 59
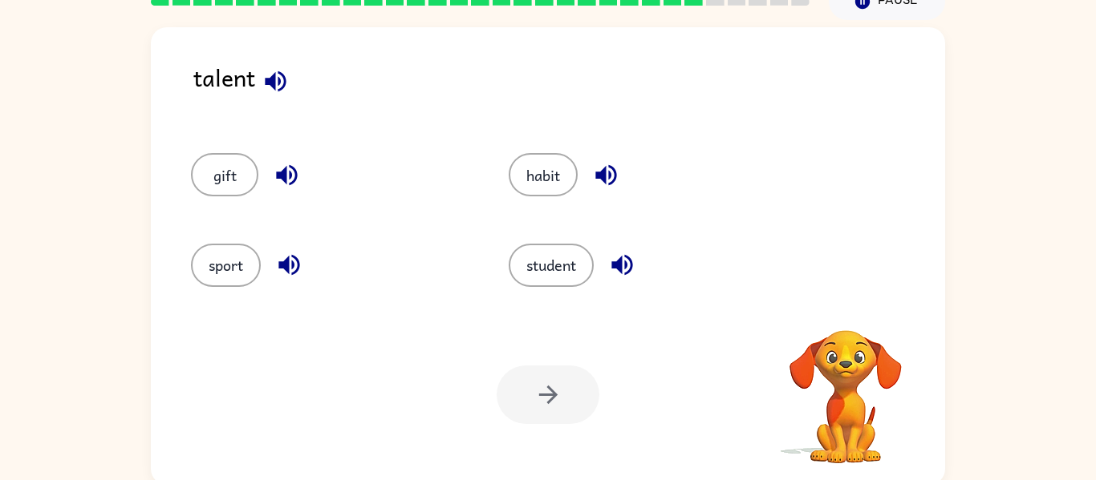
click at [277, 87] on icon "button" at bounding box center [275, 81] width 28 height 28
click at [235, 178] on button "gift" at bounding box center [224, 174] width 67 height 43
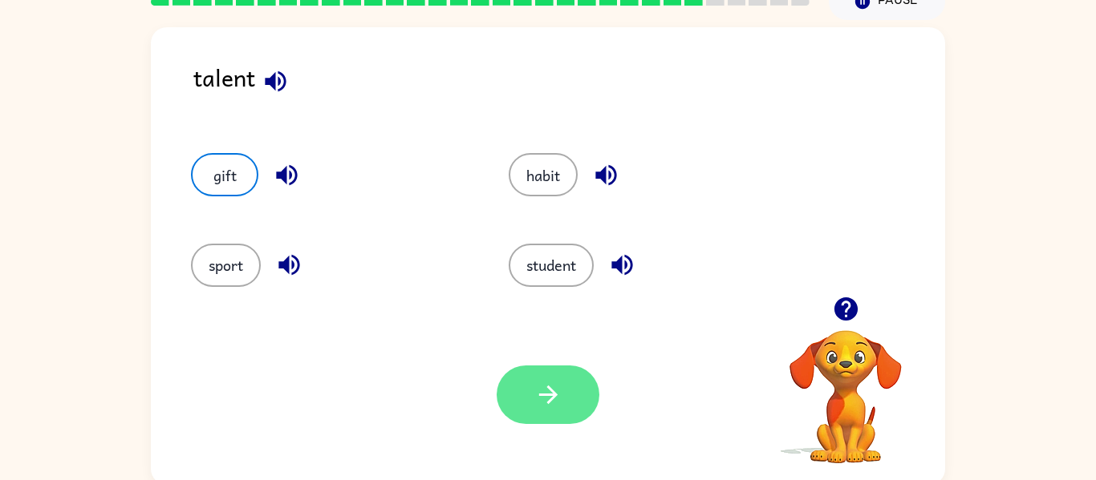
click at [549, 399] on icon "button" at bounding box center [548, 395] width 28 height 28
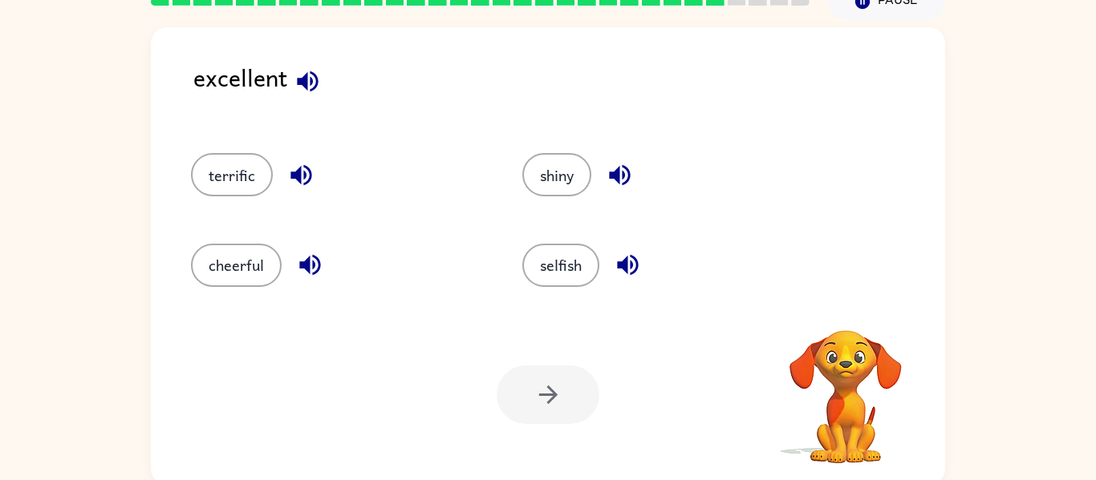
click at [316, 79] on icon "button" at bounding box center [307, 81] width 21 height 21
click at [304, 87] on icon "button" at bounding box center [308, 81] width 28 height 28
click at [257, 271] on button "cheerful" at bounding box center [236, 265] width 91 height 43
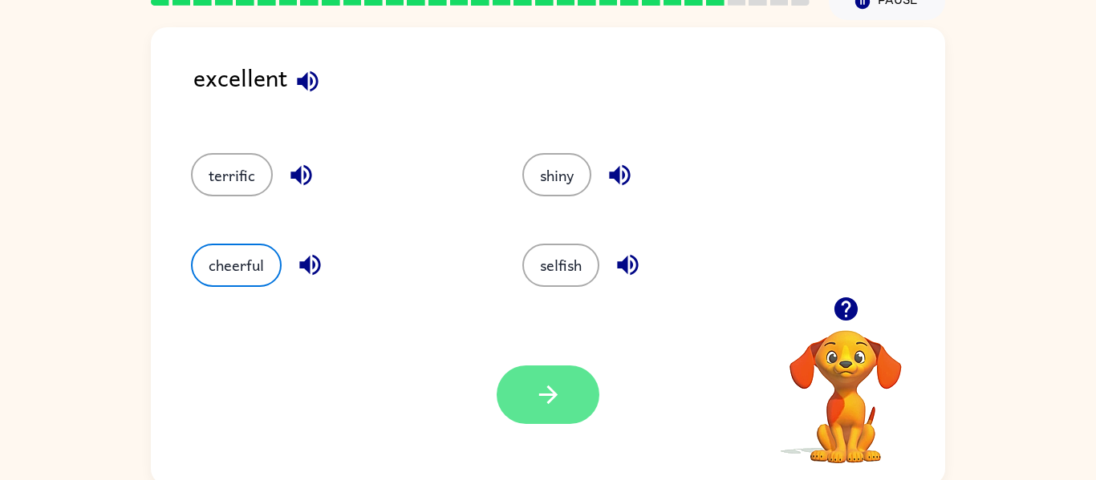
click at [504, 389] on button "button" at bounding box center [547, 395] width 103 height 59
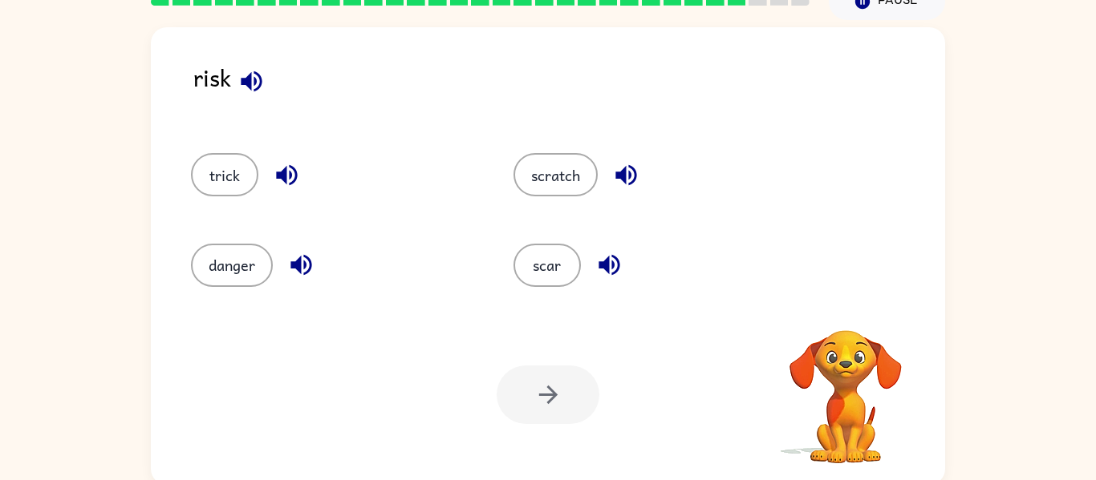
click at [251, 78] on icon "button" at bounding box center [251, 81] width 21 height 21
click at [221, 278] on button "danger" at bounding box center [232, 265] width 82 height 43
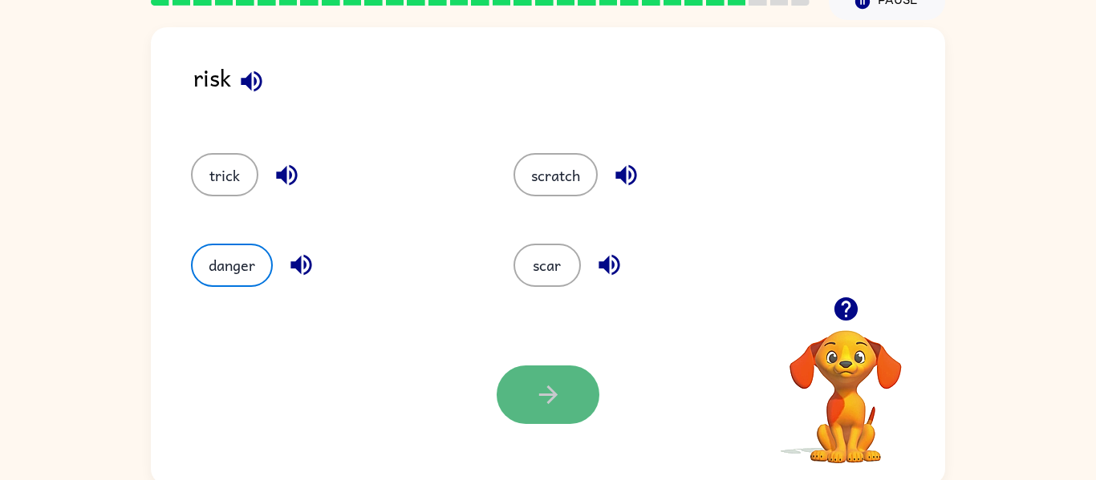
click at [543, 411] on button "button" at bounding box center [547, 395] width 103 height 59
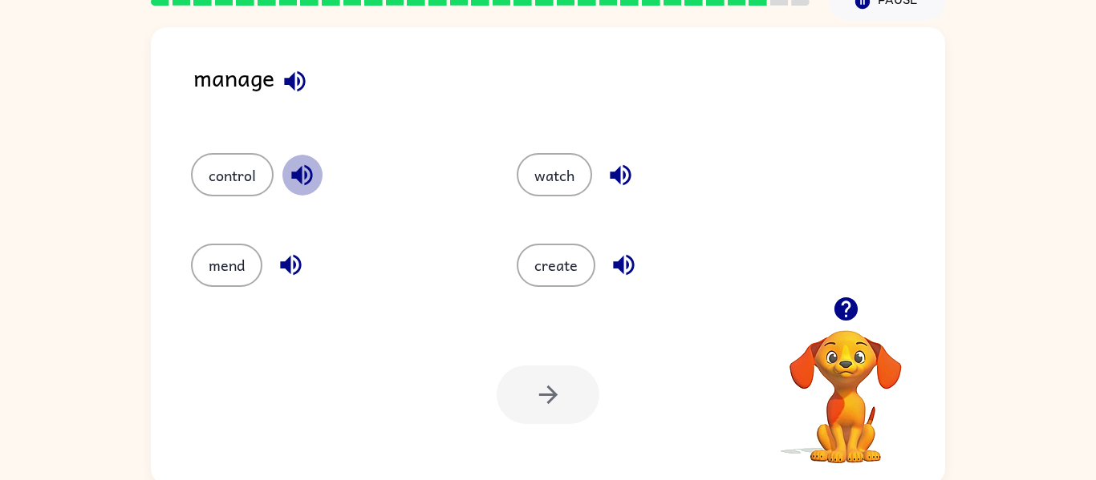
click at [307, 161] on icon "button" at bounding box center [302, 175] width 28 height 28
click at [290, 257] on icon "button" at bounding box center [290, 265] width 21 height 21
click at [632, 269] on icon "button" at bounding box center [623, 265] width 21 height 21
click at [616, 177] on icon "button" at bounding box center [620, 175] width 21 height 21
click at [298, 74] on icon "button" at bounding box center [294, 81] width 21 height 21
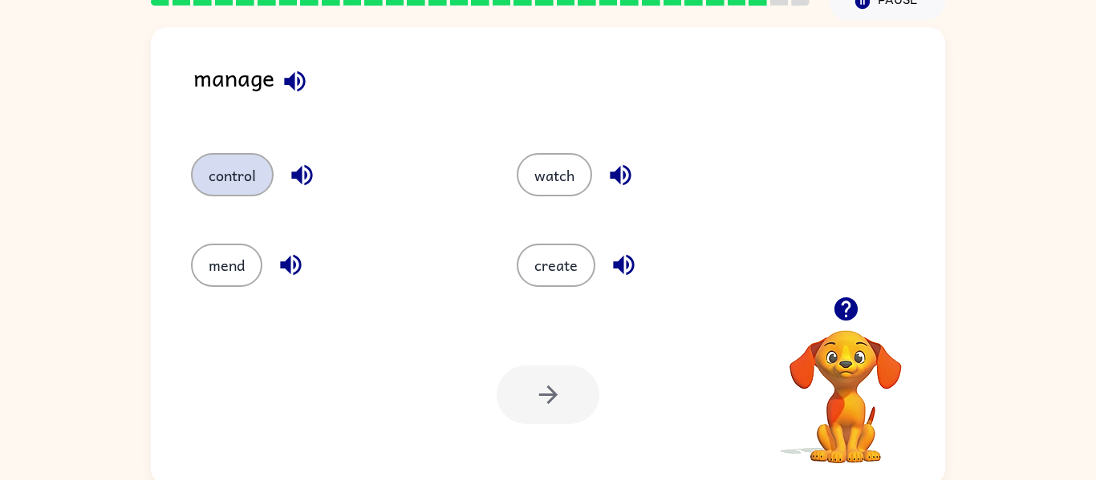
click at [233, 187] on button "control" at bounding box center [232, 174] width 83 height 43
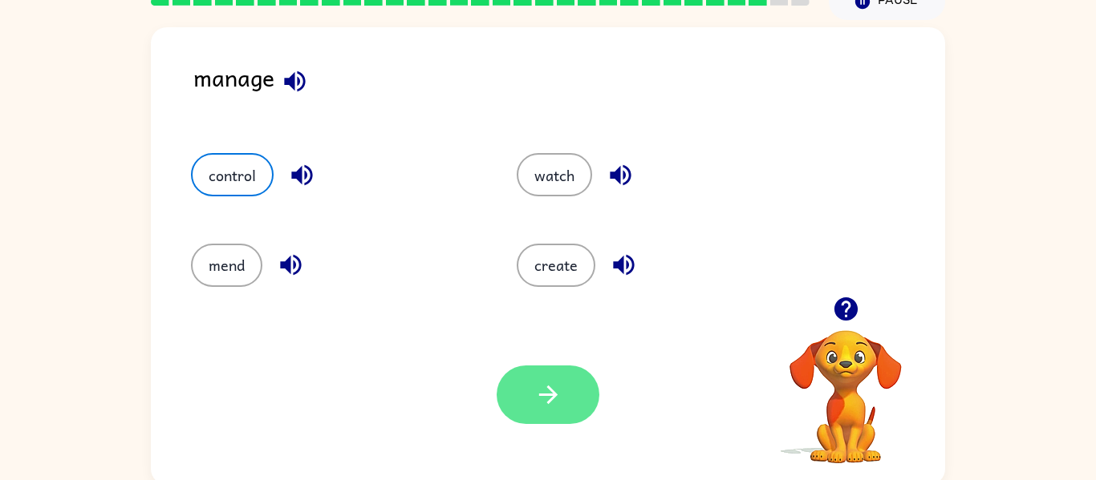
click at [527, 378] on button "button" at bounding box center [547, 395] width 103 height 59
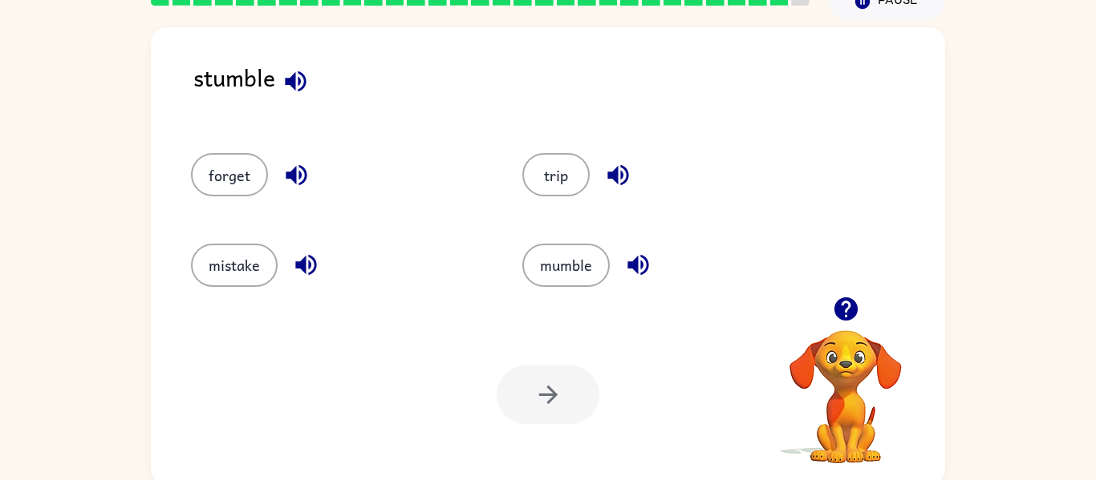
click at [291, 88] on icon "button" at bounding box center [296, 81] width 28 height 28
click at [542, 171] on button "trip" at bounding box center [555, 174] width 67 height 43
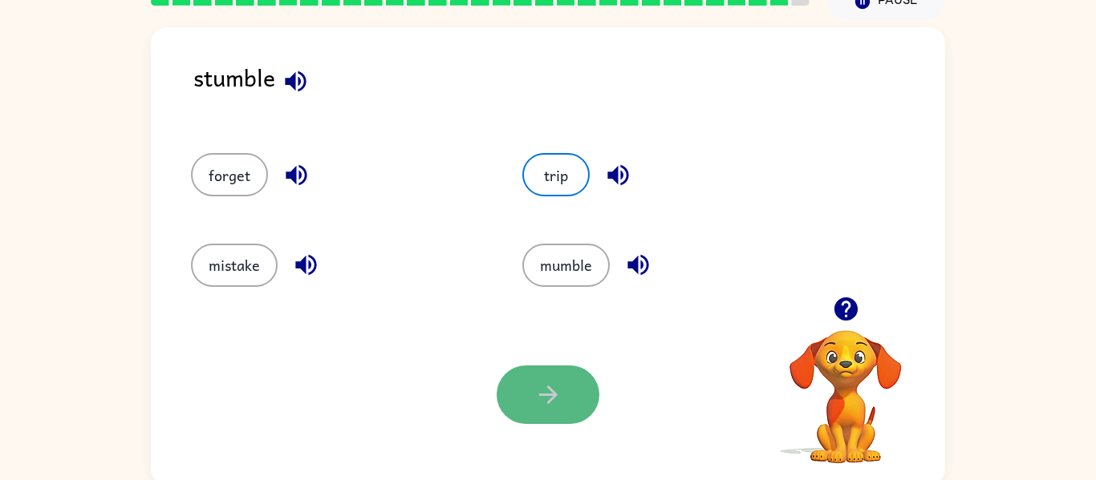
click at [541, 414] on button "button" at bounding box center [547, 395] width 103 height 59
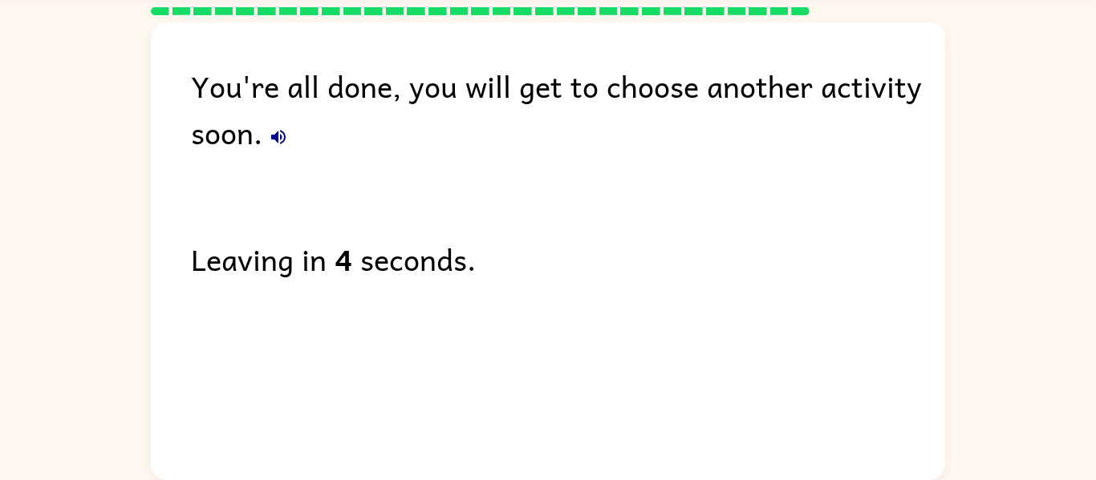
click at [281, 140] on icon "button" at bounding box center [278, 137] width 19 height 19
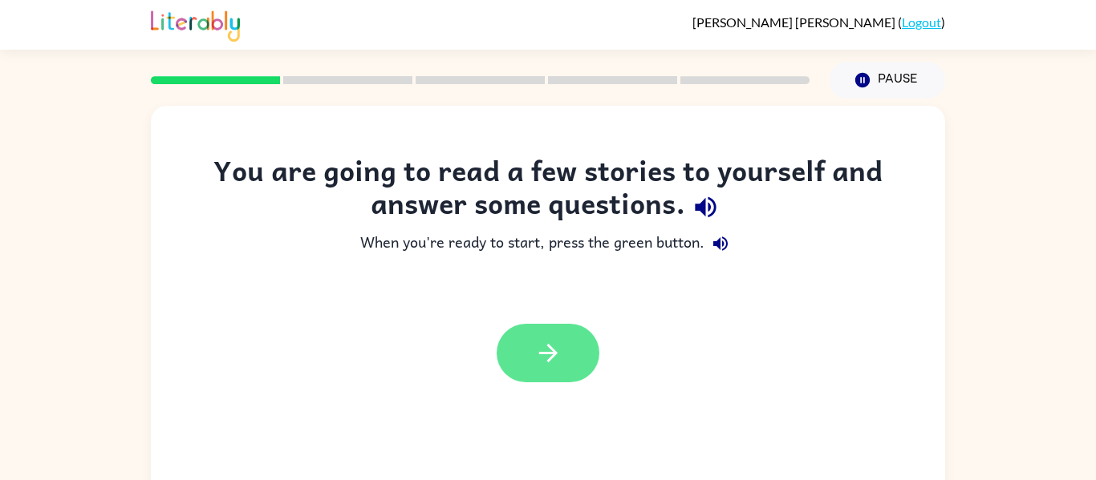
click at [546, 330] on button "button" at bounding box center [547, 353] width 103 height 59
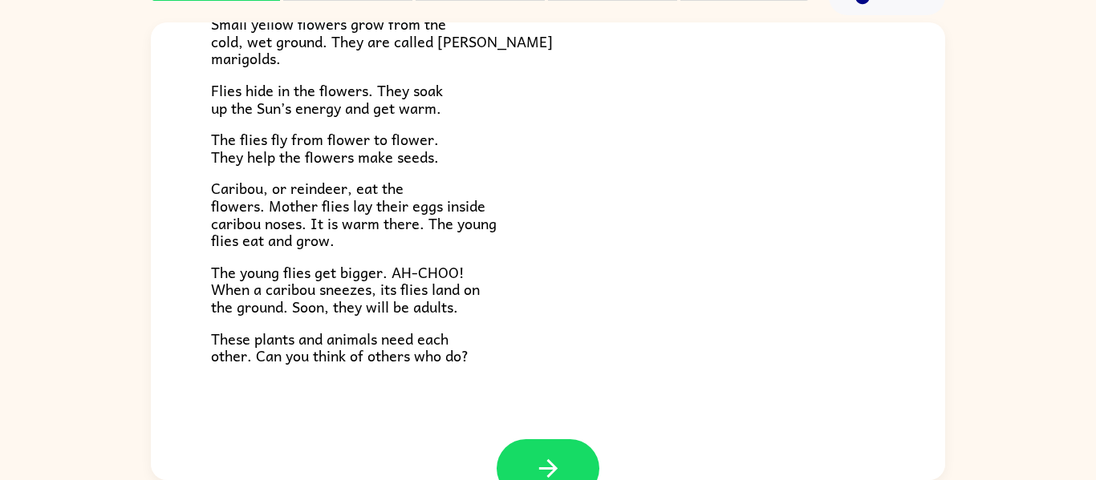
scroll to position [330, 0]
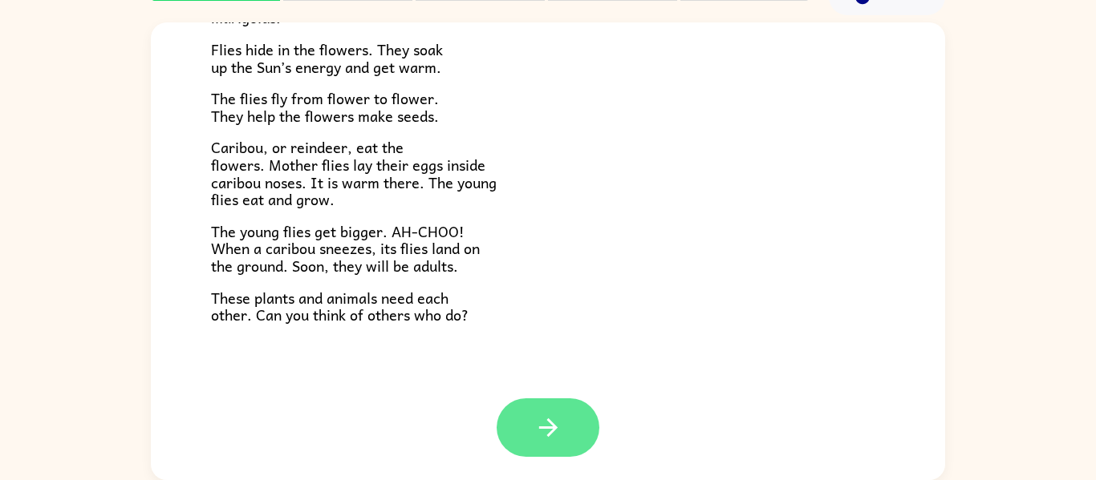
click at [543, 423] on icon "button" at bounding box center [548, 428] width 28 height 28
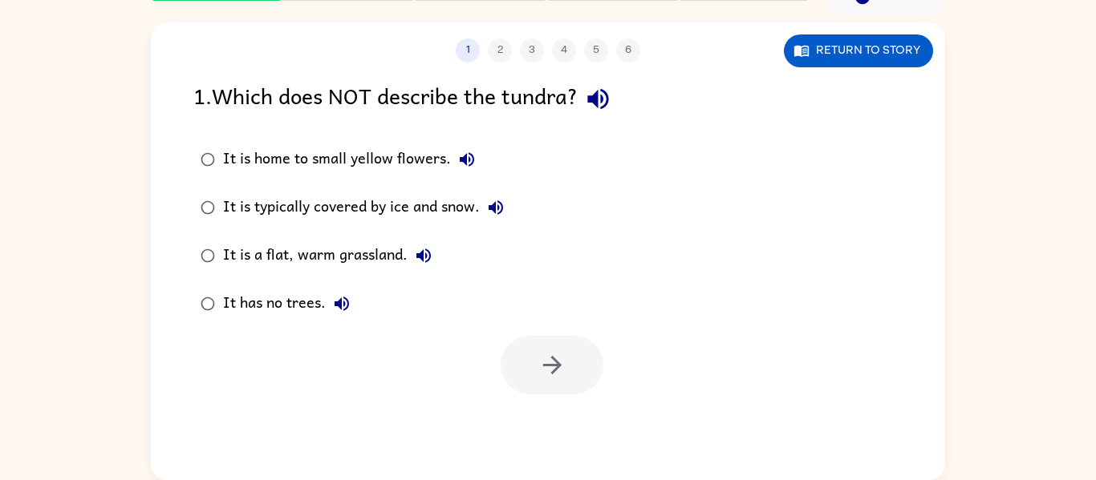
scroll to position [0, 0]
click at [611, 101] on icon "button" at bounding box center [598, 99] width 28 height 28
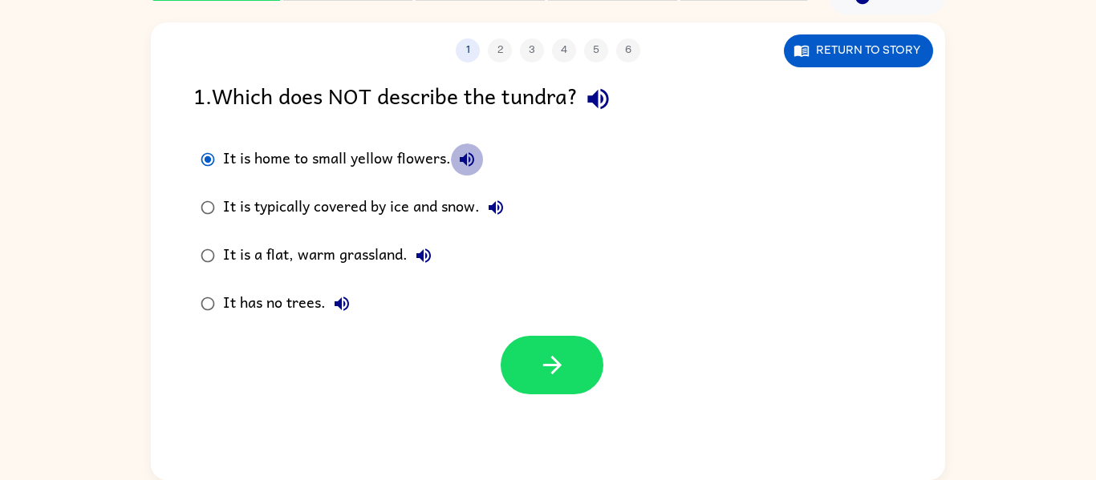
click at [468, 161] on icon "button" at bounding box center [467, 159] width 14 height 14
click at [499, 205] on icon "button" at bounding box center [495, 207] width 19 height 19
click at [428, 249] on icon "button" at bounding box center [423, 255] width 19 height 19
click at [347, 302] on icon "button" at bounding box center [341, 304] width 14 height 14
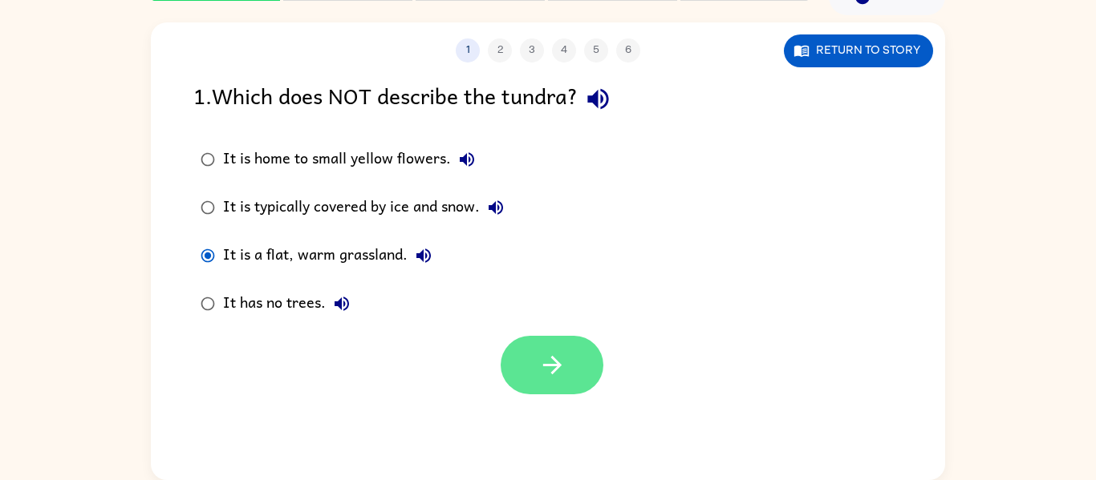
click at [529, 363] on button "button" at bounding box center [551, 365] width 103 height 59
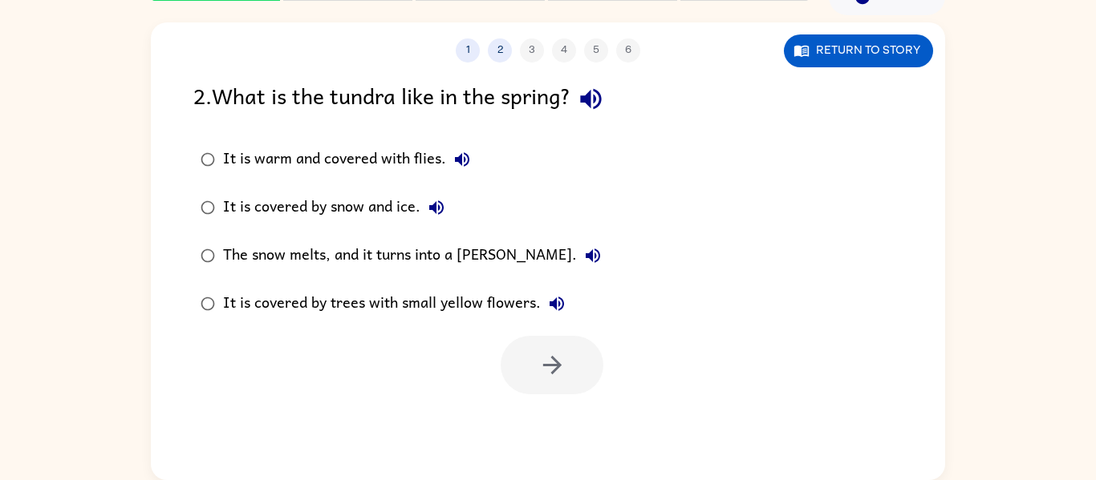
click at [605, 103] on icon "button" at bounding box center [591, 99] width 28 height 28
click at [503, 57] on button "2" at bounding box center [500, 50] width 24 height 24
click at [462, 145] on button "It is warm and covered with flies." at bounding box center [462, 160] width 32 height 32
click at [425, 204] on button "It is covered by snow and ice." at bounding box center [436, 208] width 32 height 32
click at [583, 249] on icon "button" at bounding box center [592, 255] width 19 height 19
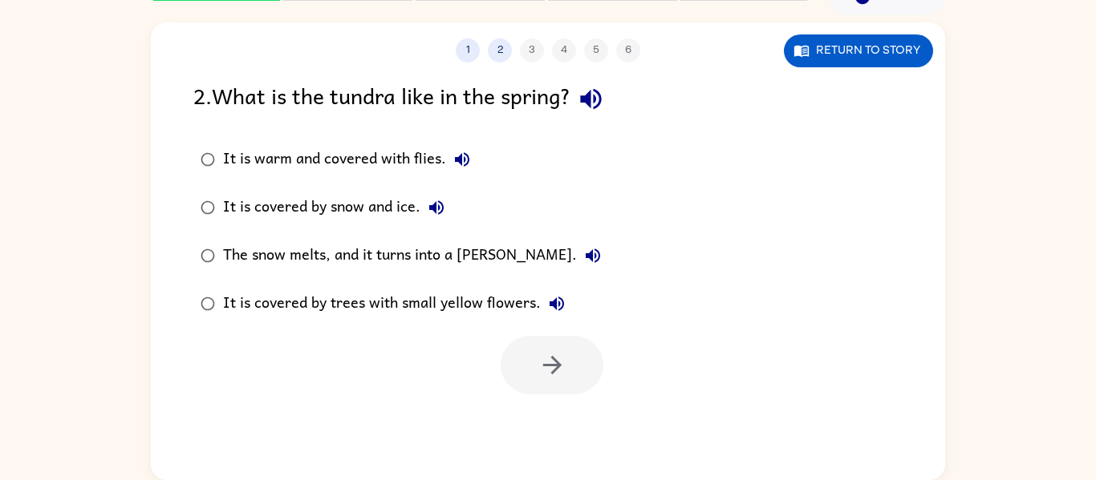
click at [560, 301] on icon "button" at bounding box center [556, 304] width 14 height 14
click at [569, 371] on button "button" at bounding box center [551, 365] width 103 height 59
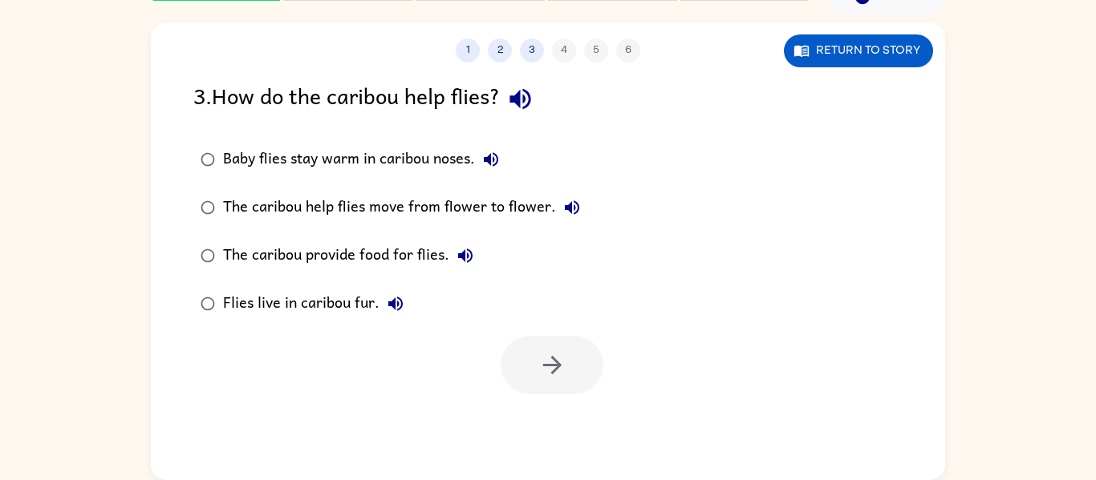
click at [523, 107] on icon "button" at bounding box center [520, 99] width 28 height 28
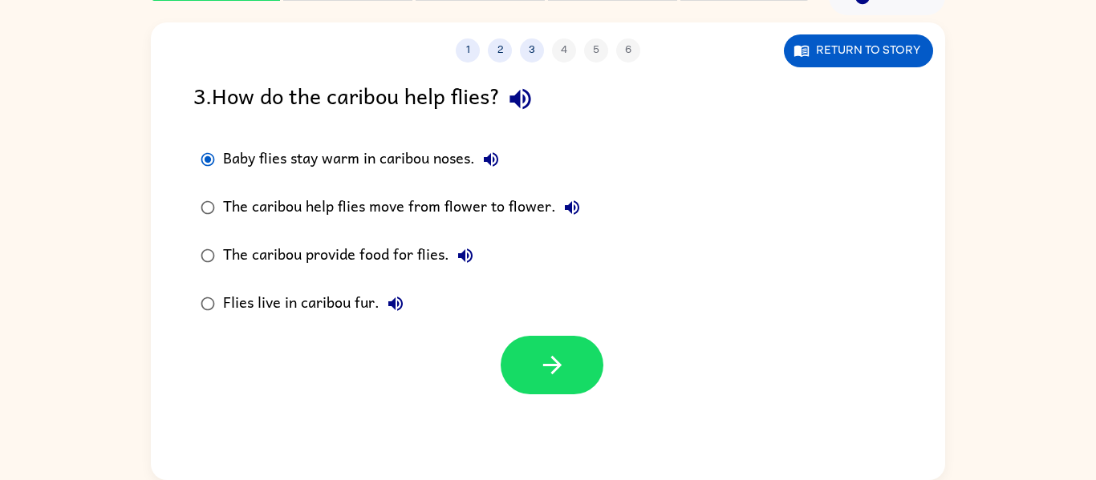
click at [503, 167] on button "Baby flies stay warm in caribou noses." at bounding box center [491, 160] width 32 height 32
click at [538, 375] on icon "button" at bounding box center [552, 365] width 28 height 28
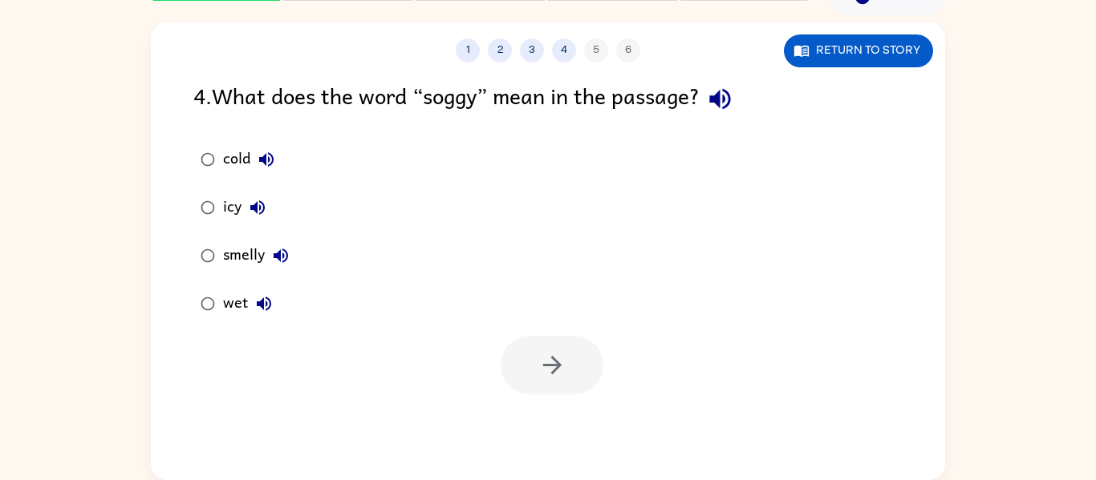
click at [730, 107] on icon "button" at bounding box center [719, 99] width 21 height 21
click at [556, 363] on icon "button" at bounding box center [551, 365] width 18 height 18
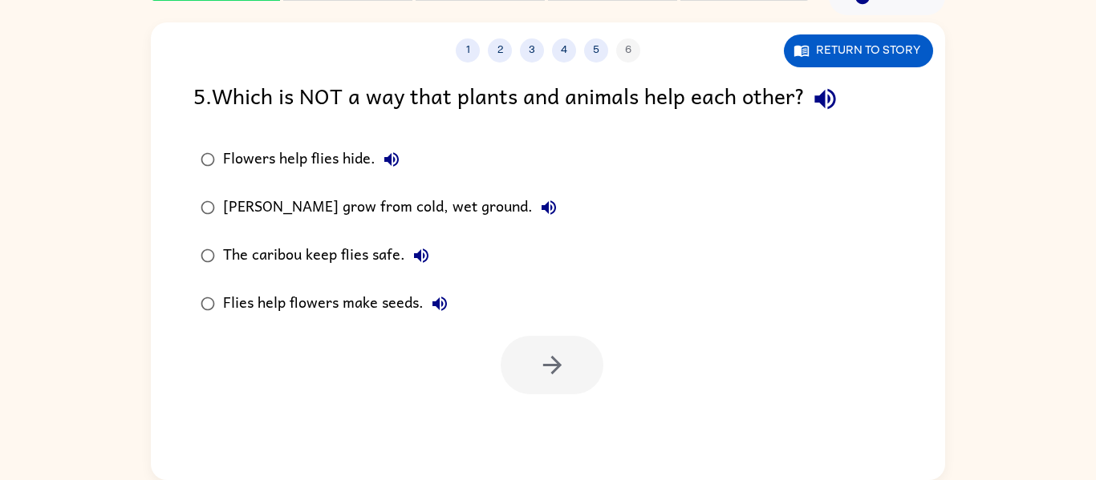
click at [558, 363] on div at bounding box center [551, 365] width 103 height 59
click at [835, 106] on icon "button" at bounding box center [824, 99] width 21 height 21
click at [402, 160] on button "Flowers help flies hide." at bounding box center [391, 160] width 32 height 32
click at [540, 200] on icon "button" at bounding box center [548, 207] width 19 height 19
click at [423, 265] on icon "button" at bounding box center [420, 255] width 19 height 19
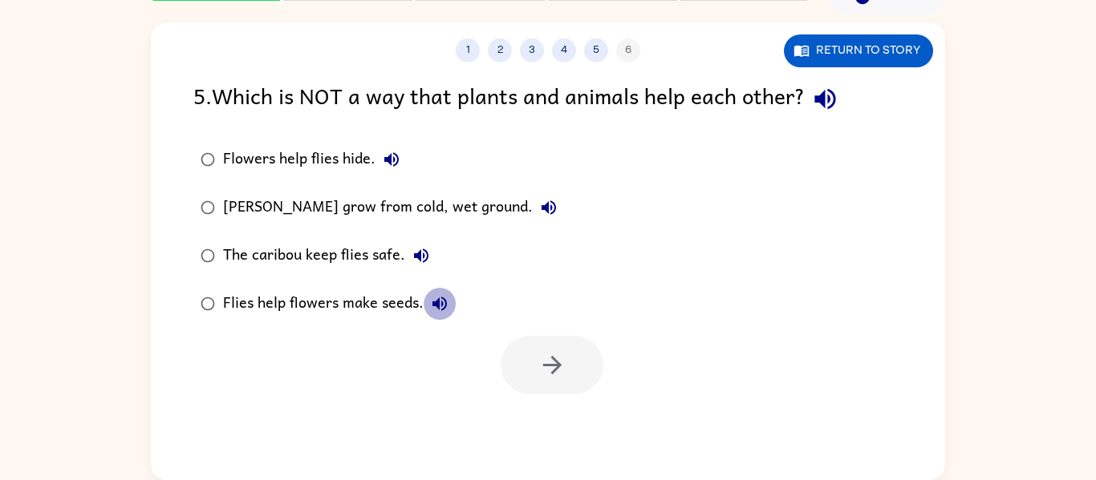
click at [431, 306] on icon "button" at bounding box center [439, 303] width 19 height 19
click at [431, 308] on icon "button" at bounding box center [439, 303] width 19 height 19
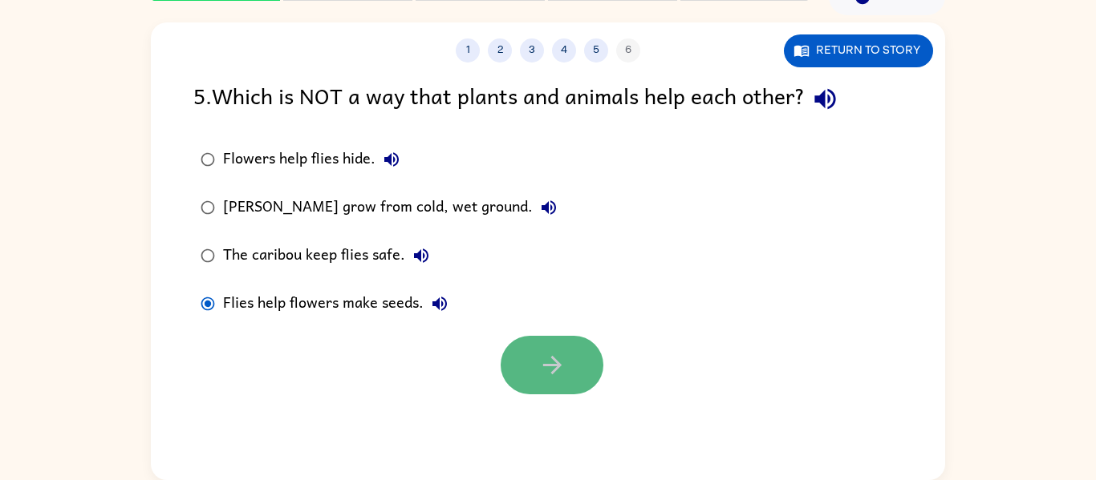
click at [555, 364] on icon "button" at bounding box center [551, 365] width 18 height 18
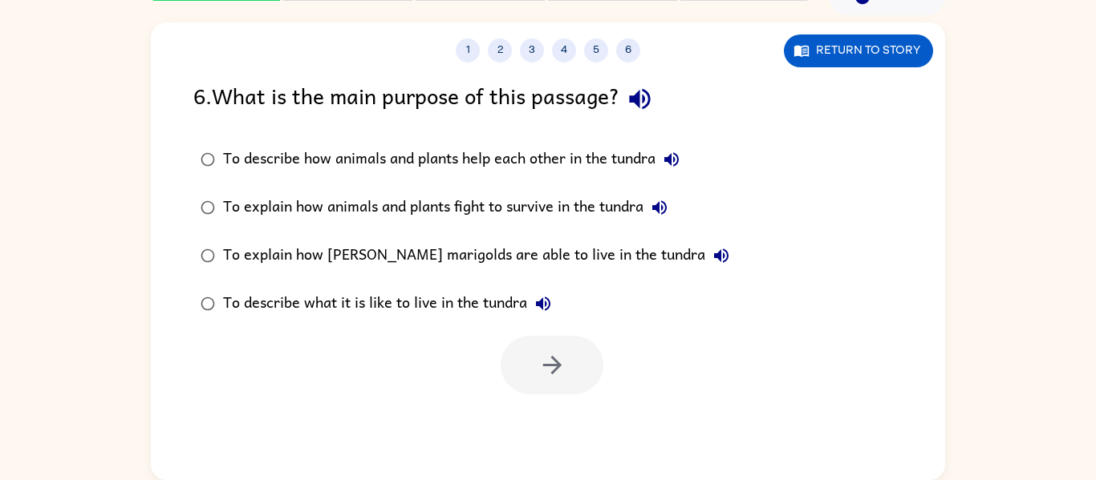
click at [646, 92] on icon "button" at bounding box center [640, 99] width 28 height 28
click at [669, 156] on icon "button" at bounding box center [671, 159] width 19 height 19
click at [546, 383] on button "button" at bounding box center [551, 365] width 103 height 59
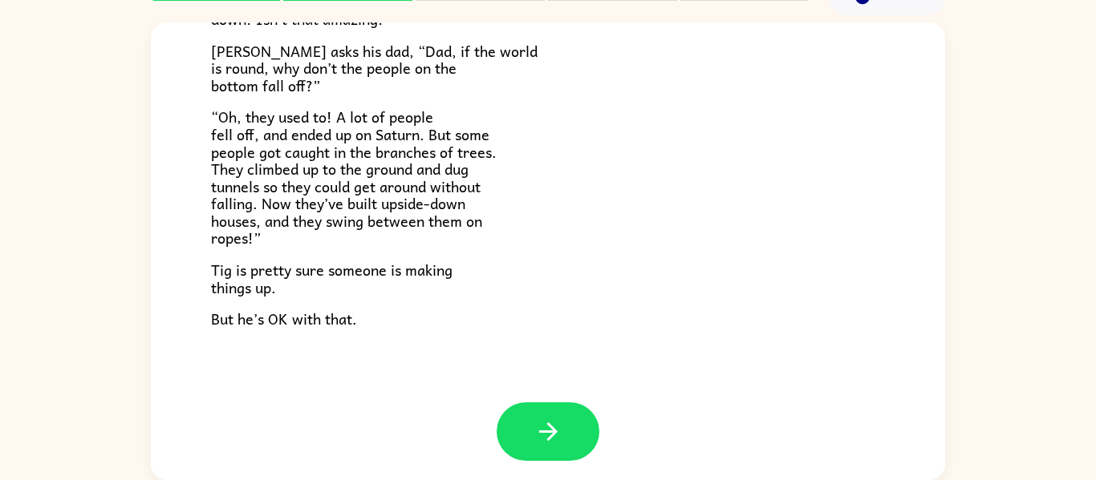
scroll to position [466, 0]
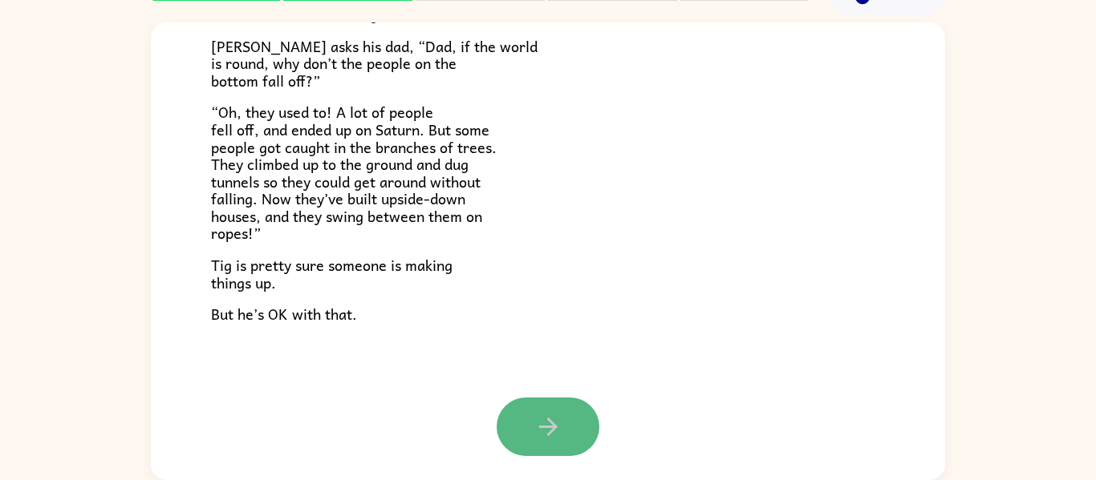
click at [523, 429] on button "button" at bounding box center [547, 427] width 103 height 59
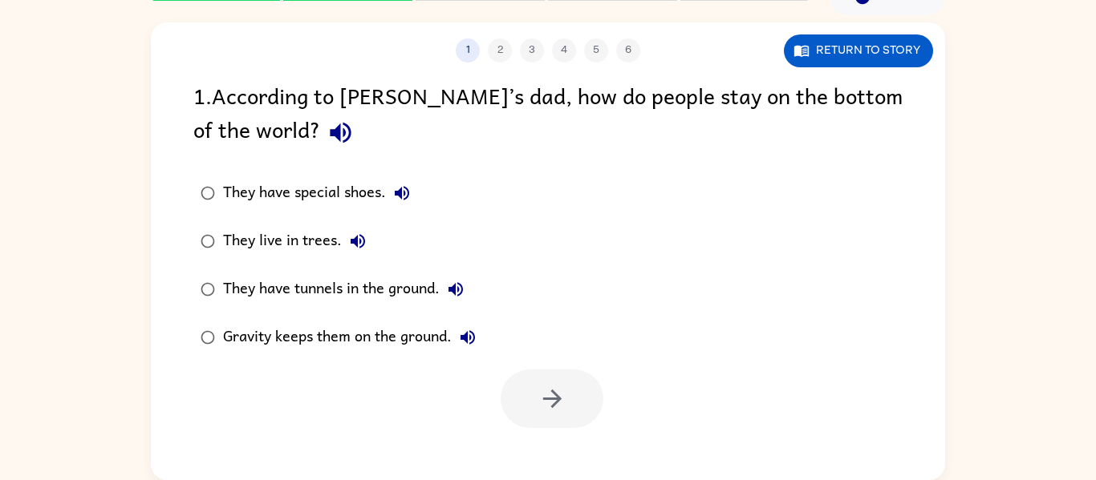
click at [330, 130] on icon "button" at bounding box center [340, 133] width 21 height 21
click at [408, 194] on icon "button" at bounding box center [402, 193] width 14 height 14
click at [356, 238] on icon "button" at bounding box center [357, 241] width 14 height 14
click at [458, 280] on icon "button" at bounding box center [455, 289] width 19 height 19
click at [466, 336] on icon "button" at bounding box center [467, 337] width 14 height 14
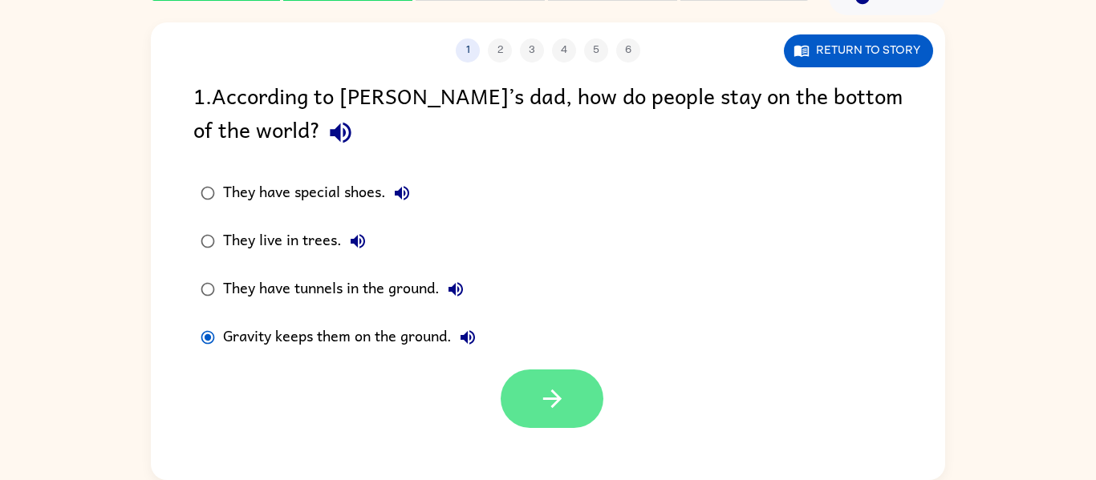
click at [586, 403] on button "button" at bounding box center [551, 399] width 103 height 59
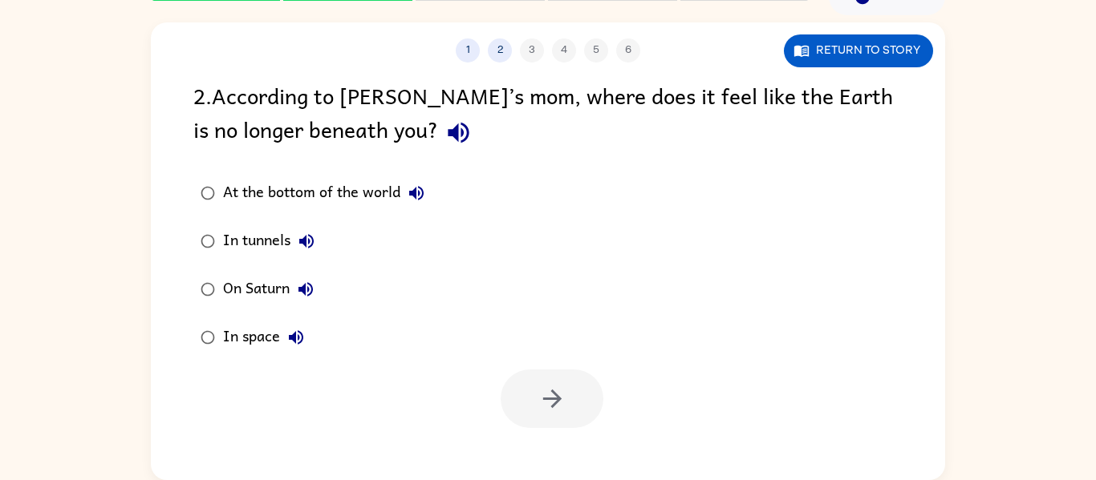
click at [444, 132] on icon "button" at bounding box center [458, 133] width 28 height 28
click at [418, 197] on icon "button" at bounding box center [416, 193] width 19 height 19
click at [307, 239] on icon "button" at bounding box center [306, 241] width 19 height 19
click at [310, 291] on icon "button" at bounding box center [305, 289] width 19 height 19
click at [298, 336] on icon "button" at bounding box center [296, 337] width 14 height 14
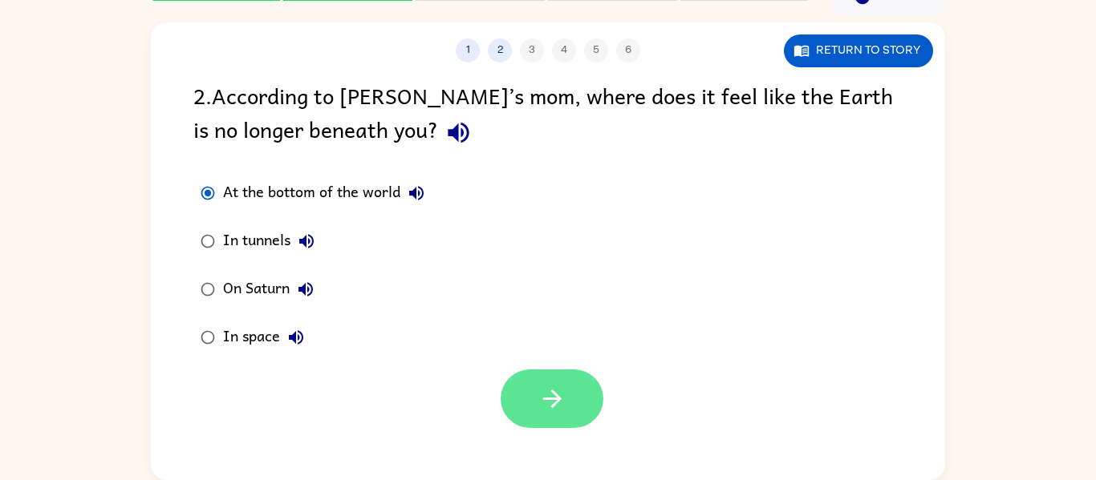
click at [558, 375] on button "button" at bounding box center [551, 399] width 103 height 59
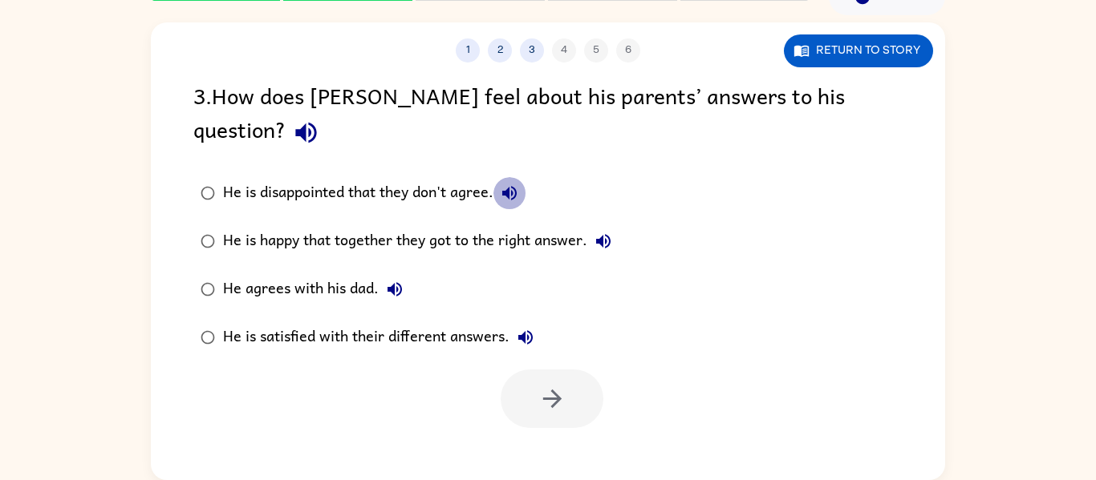
click at [508, 177] on button "He is disappointed that they don't agree." at bounding box center [509, 193] width 32 height 32
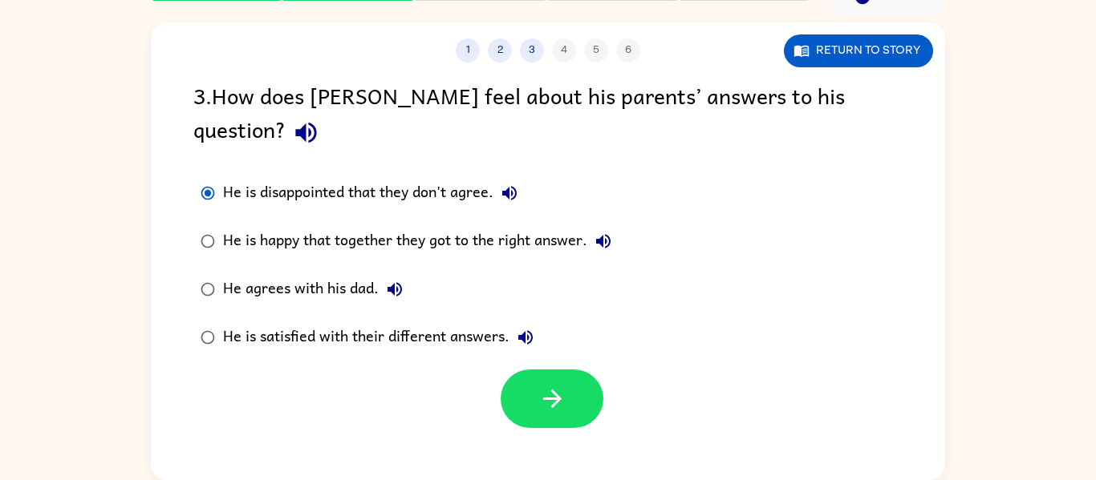
click at [606, 234] on icon "button" at bounding box center [603, 241] width 14 height 14
click at [390, 265] on label "He agrees with his dad." at bounding box center [405, 289] width 443 height 48
click at [397, 282] on icon "button" at bounding box center [394, 289] width 14 height 14
click at [529, 322] on button "He is satisfied with their different answers." at bounding box center [525, 338] width 32 height 32
click at [528, 370] on button "button" at bounding box center [551, 399] width 103 height 59
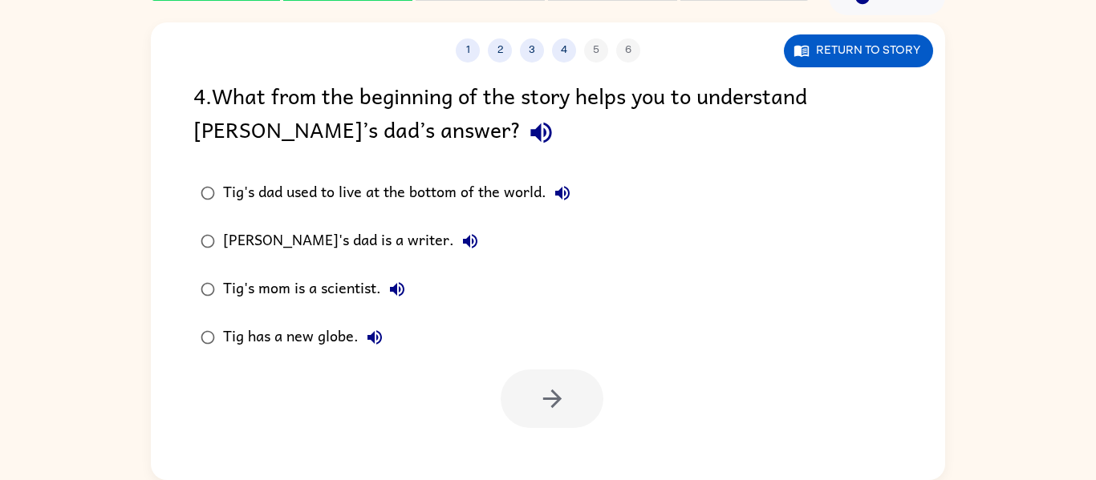
click at [309, 128] on div "4 . What from the beginning of the story helps you to understand Tig’s dad’s an…" at bounding box center [547, 116] width 709 height 75
click at [527, 138] on icon "button" at bounding box center [541, 133] width 28 height 28
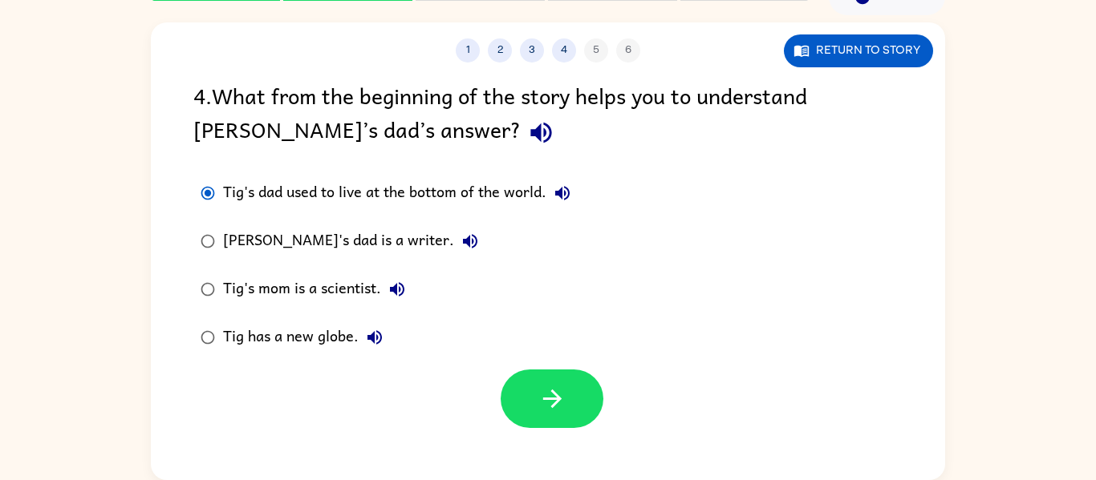
click at [559, 193] on icon "button" at bounding box center [562, 193] width 14 height 14
click at [460, 235] on icon "button" at bounding box center [469, 241] width 19 height 19
click at [401, 277] on button "Tig's mom is a scientist." at bounding box center [397, 289] width 32 height 32
click at [585, 395] on button "button" at bounding box center [551, 399] width 103 height 59
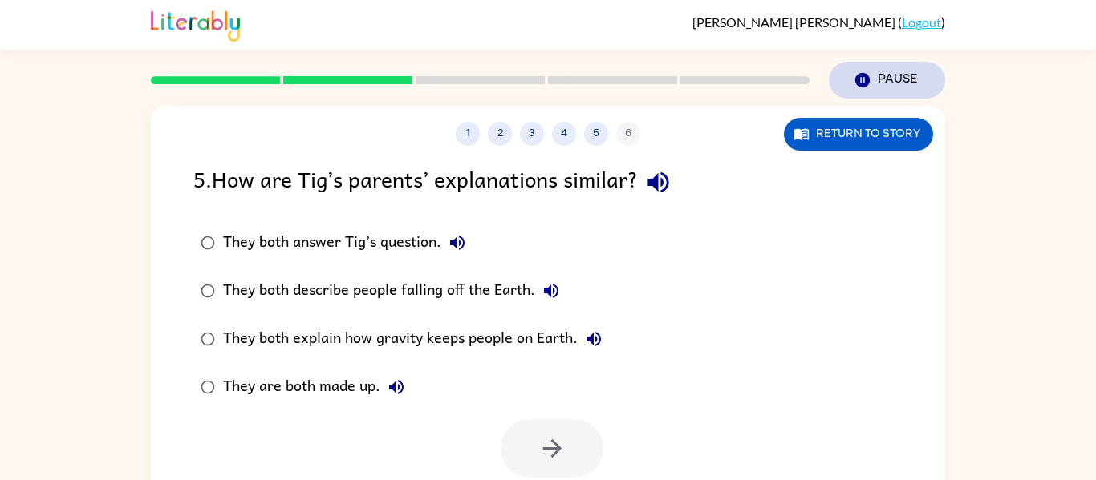
click at [858, 81] on icon "button" at bounding box center [862, 80] width 14 height 14
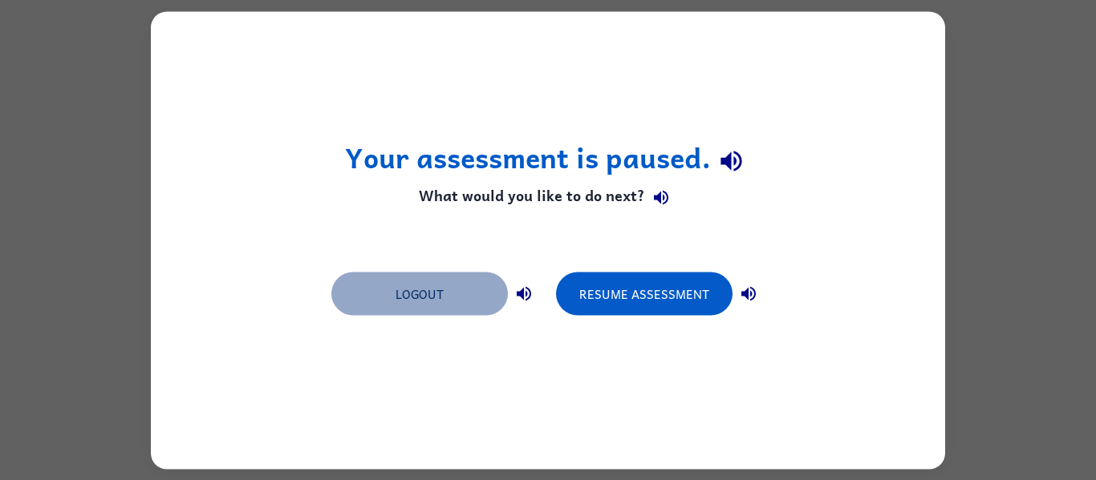
click at [456, 306] on button "Logout" at bounding box center [419, 293] width 176 height 43
